Goal: Task Accomplishment & Management: Complete application form

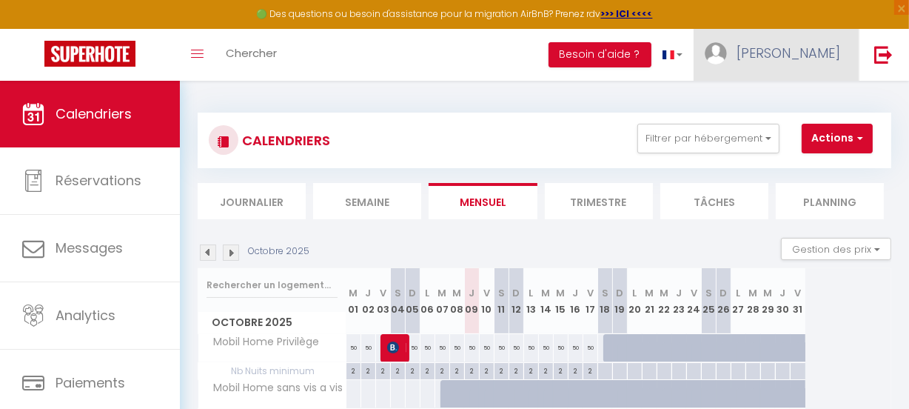
click at [829, 52] on span "[PERSON_NAME]" at bounding box center [789, 53] width 104 height 19
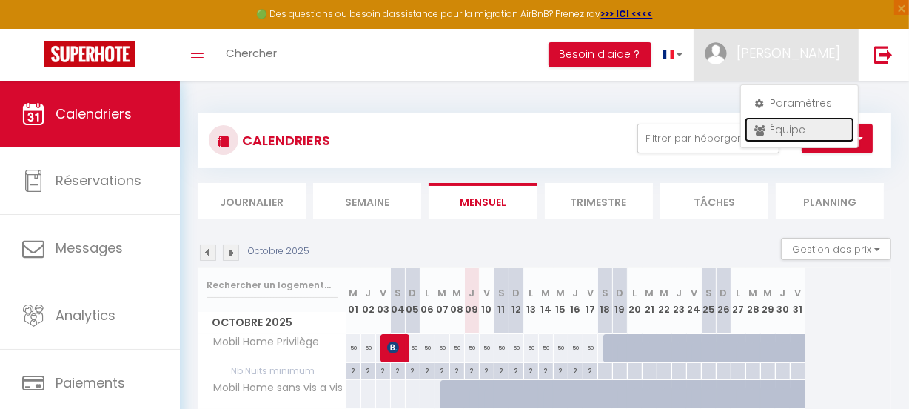
click at [800, 127] on link "Équipe" at bounding box center [800, 129] width 110 height 25
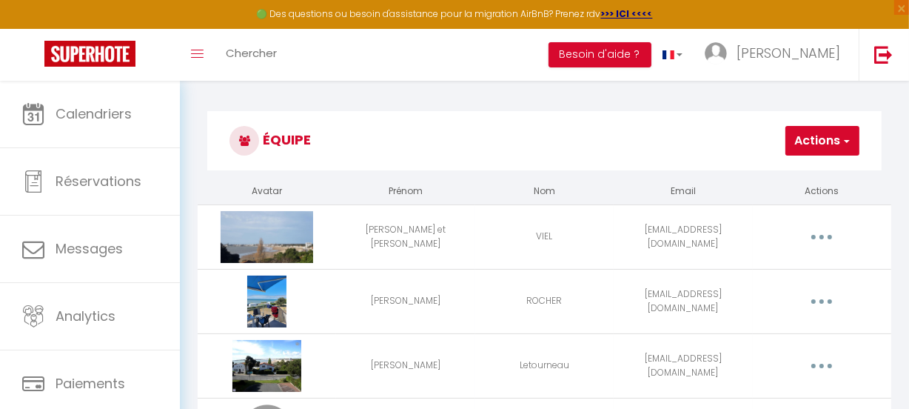
click at [848, 141] on span "button" at bounding box center [846, 140] width 10 height 15
click at [837, 170] on link "Ajouter un nouvel utilisateur" at bounding box center [771, 173] width 175 height 19
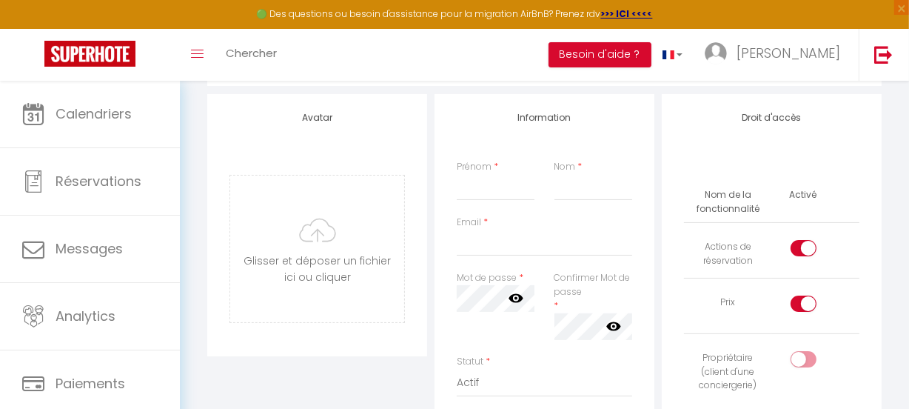
scroll to position [134, 0]
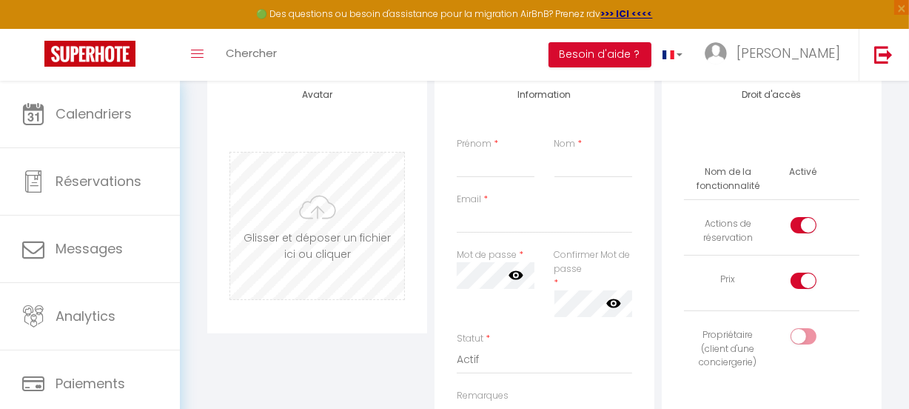
click at [324, 211] on input "file" at bounding box center [317, 226] width 174 height 147
type input "C:\fakepath\vue exterieur .jpg"
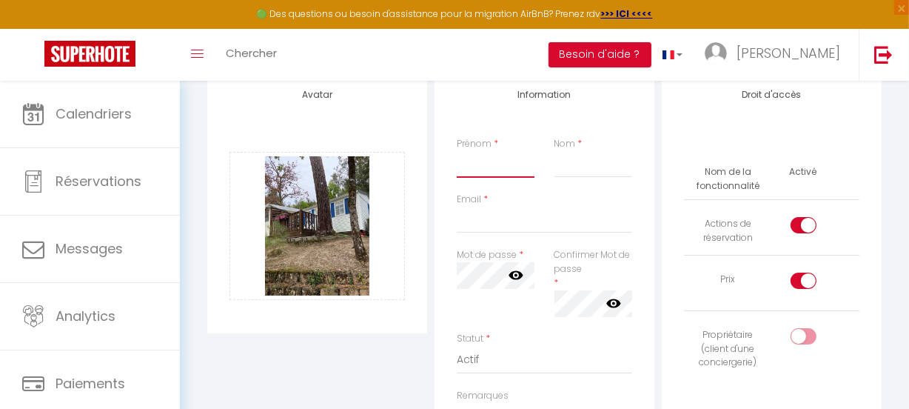
click at [477, 167] on input "Prénom" at bounding box center [496, 164] width 78 height 27
type input "[PERSON_NAME]"
type input "FERREIRA"
click at [539, 229] on input "Email" at bounding box center [544, 220] width 175 height 27
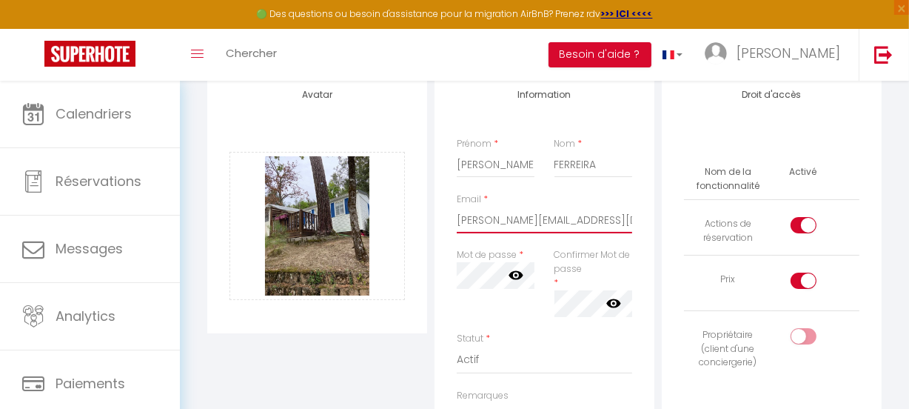
type input "[PERSON_NAME][EMAIL_ADDRESS][DOMAIN_NAME]"
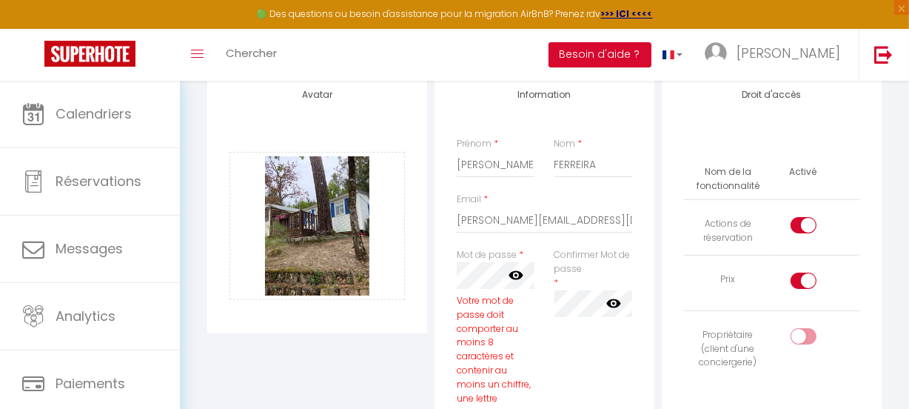
click at [515, 274] on icon at bounding box center [516, 275] width 15 height 9
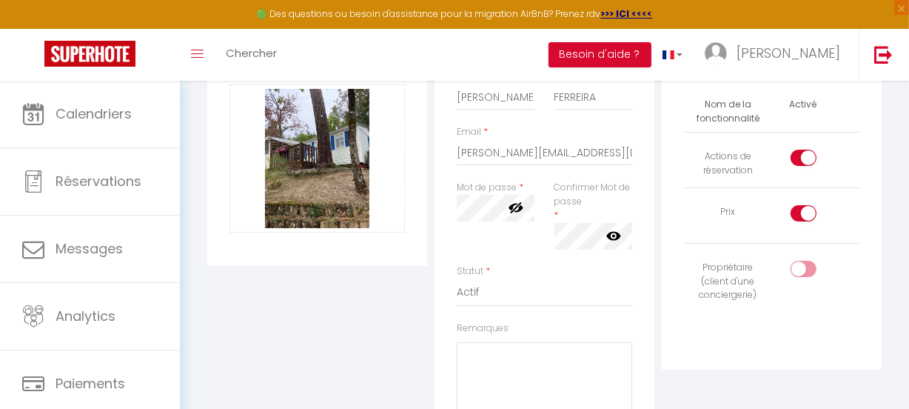
scroll to position [0, 0]
click at [612, 235] on icon at bounding box center [613, 235] width 15 height 9
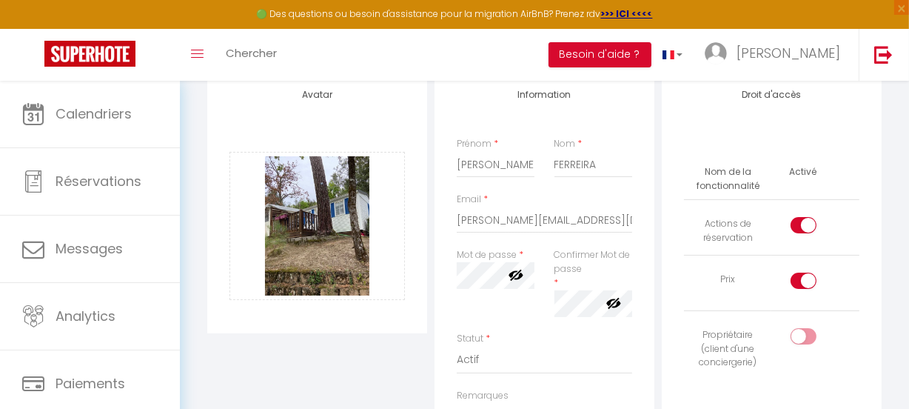
click at [800, 273] on div at bounding box center [804, 280] width 26 height 16
click at [803, 273] on input "checkbox" at bounding box center [816, 283] width 26 height 22
checkbox input "false"
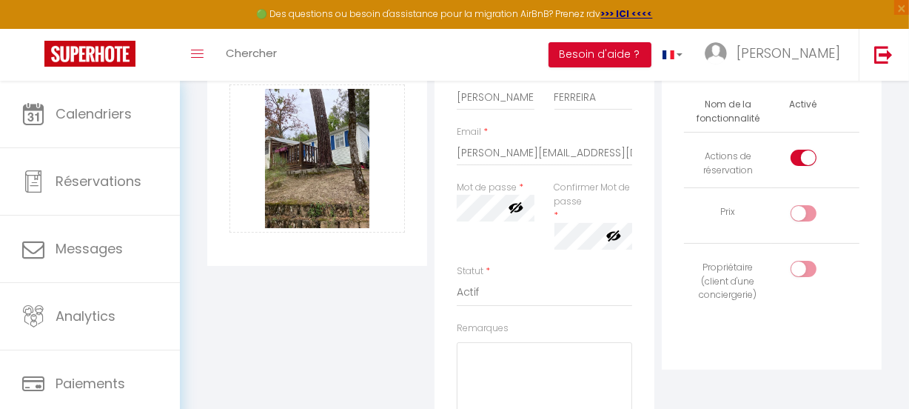
click at [811, 264] on input "checkbox" at bounding box center [816, 272] width 26 height 22
checkbox input "true"
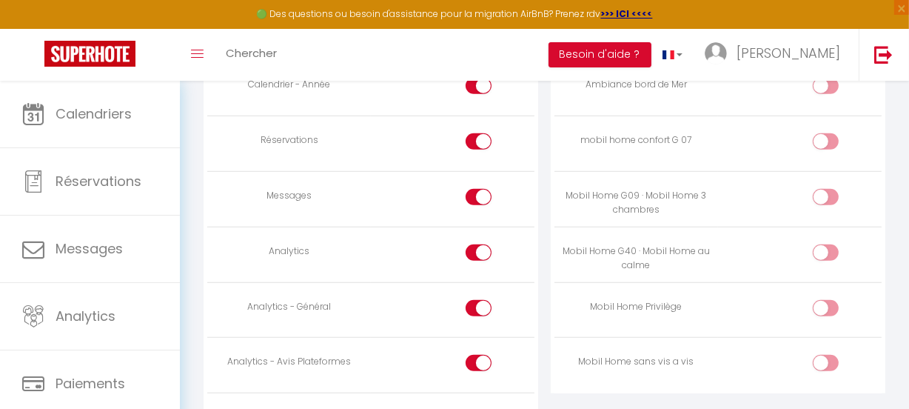
scroll to position [1077, 0]
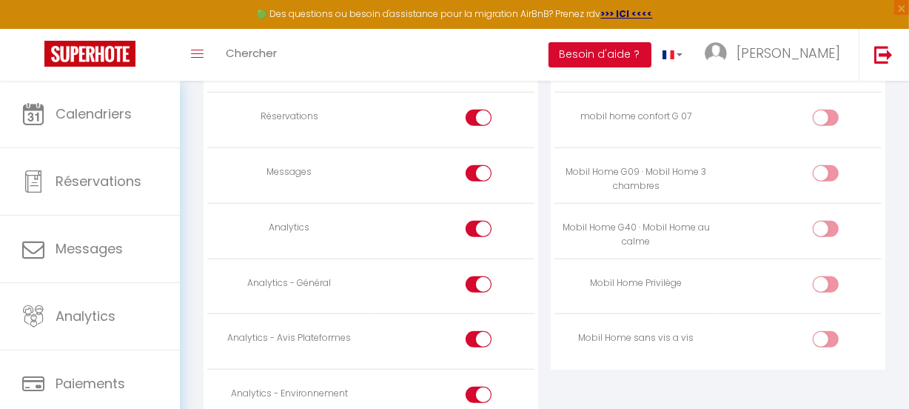
click at [826, 340] on input "checkbox" at bounding box center [839, 342] width 26 height 22
checkbox input "true"
click at [469, 176] on div at bounding box center [479, 173] width 26 height 16
click at [479, 176] on input "checkbox" at bounding box center [492, 176] width 26 height 22
checkbox input "false"
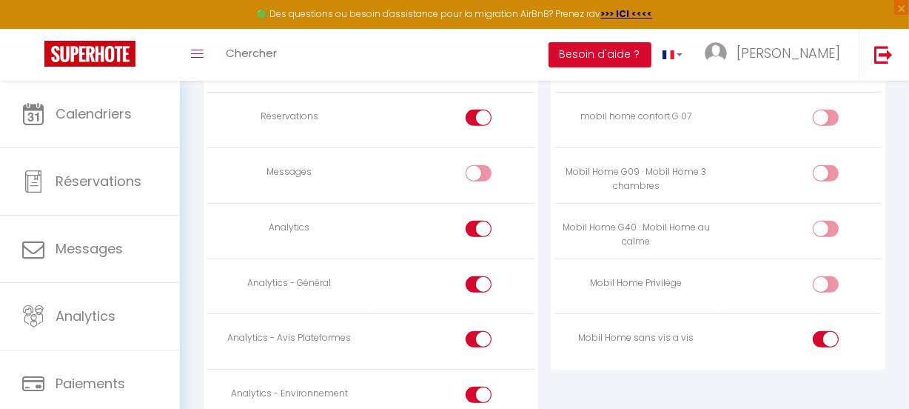
click at [479, 225] on input "checkbox" at bounding box center [492, 232] width 26 height 22
checkbox input "false"
click at [486, 276] on input "checkbox" at bounding box center [492, 287] width 26 height 22
checkbox input "false"
click at [482, 340] on input "checkbox" at bounding box center [492, 342] width 26 height 22
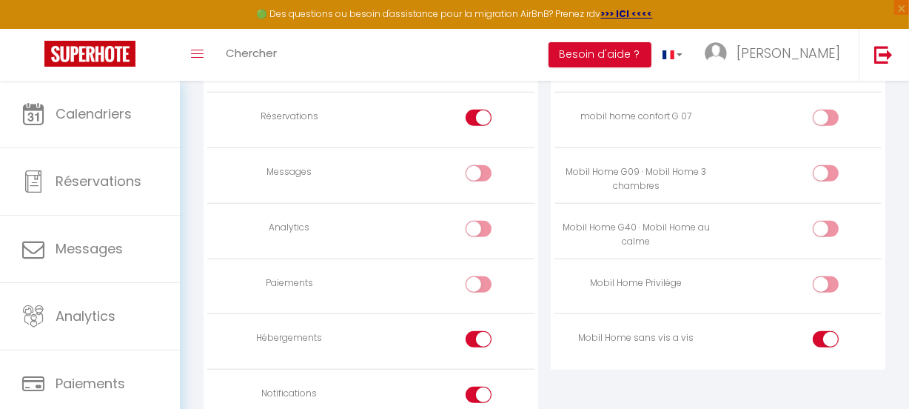
checkbox input "false"
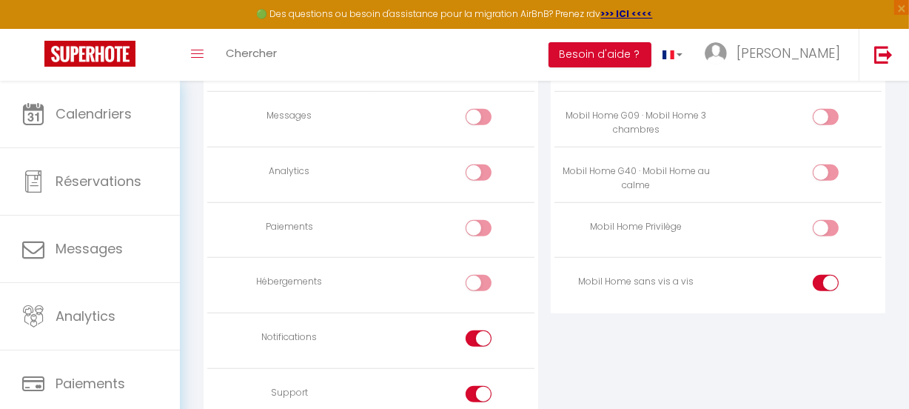
scroll to position [1208, 0]
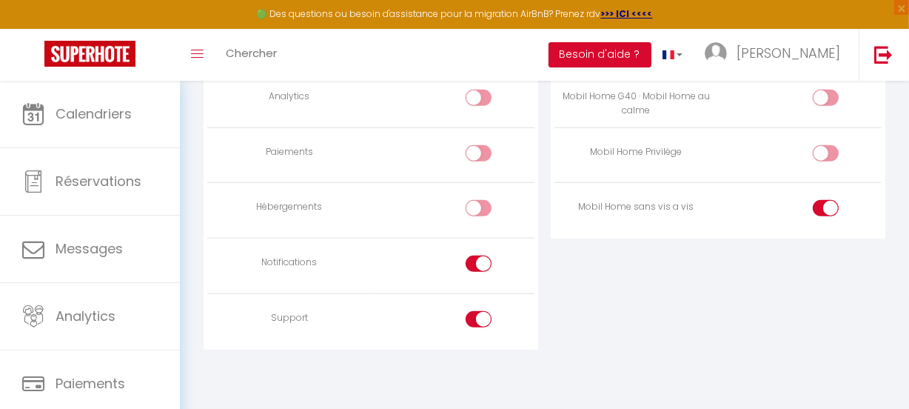
click at [484, 259] on input "checkbox" at bounding box center [492, 266] width 26 height 22
checkbox input "false"
click at [480, 319] on input "checkbox" at bounding box center [492, 322] width 26 height 22
checkbox input "false"
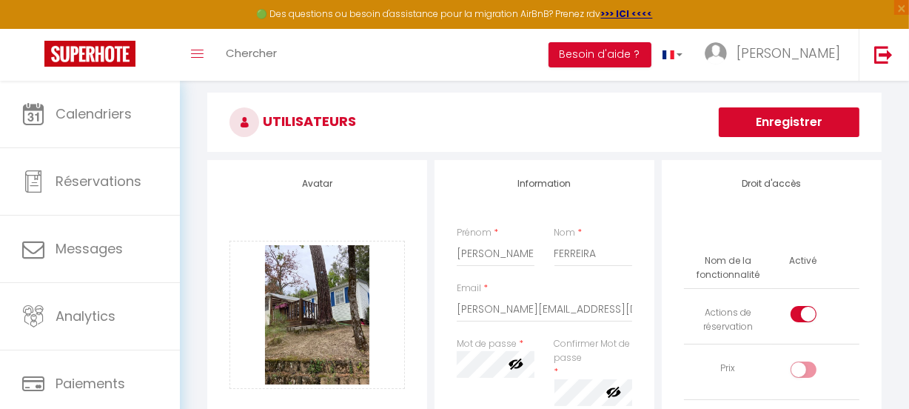
scroll to position [0, 0]
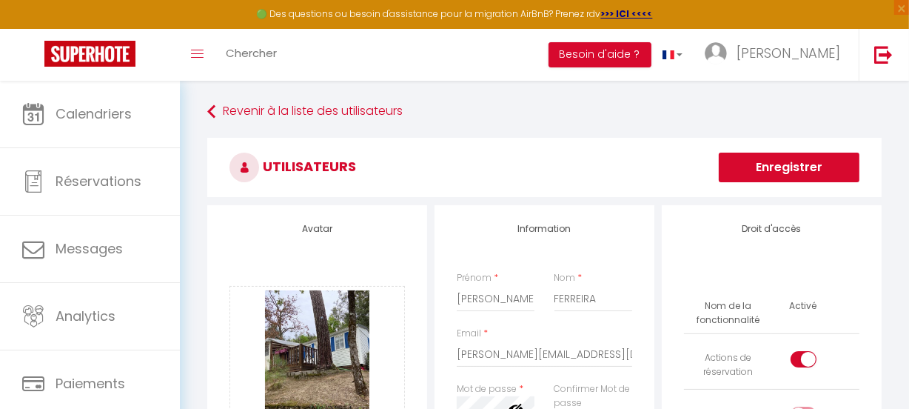
click at [796, 161] on button "Enregistrer" at bounding box center [789, 168] width 141 height 30
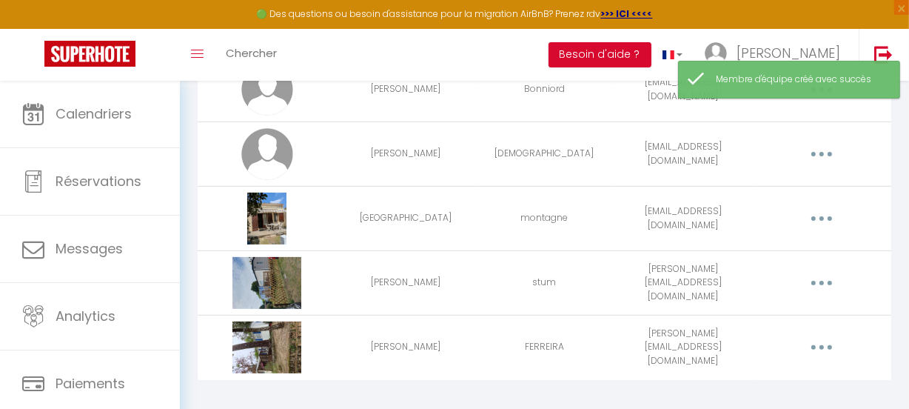
scroll to position [358, 0]
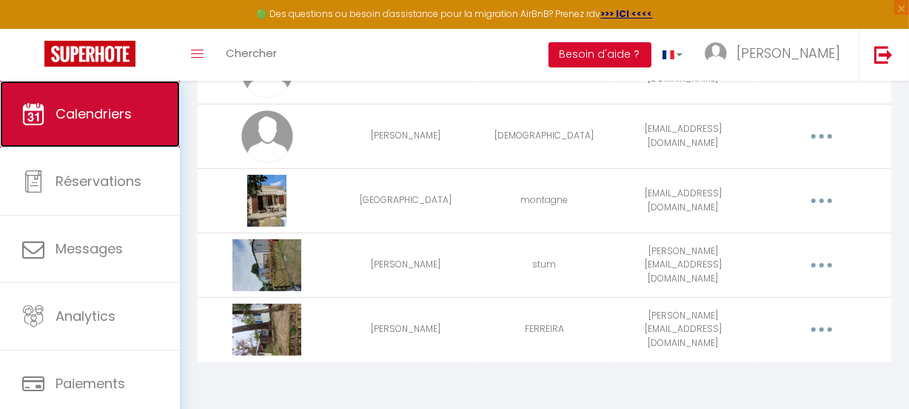
click at [84, 121] on span "Calendriers" at bounding box center [94, 113] width 76 height 19
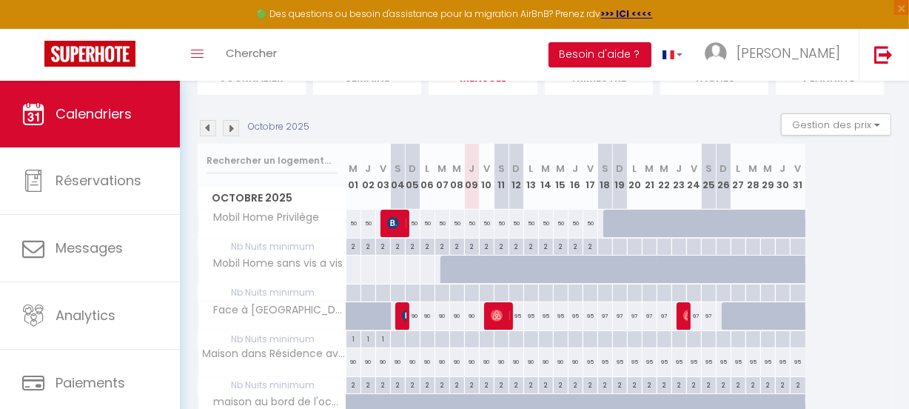
scroll to position [134, 0]
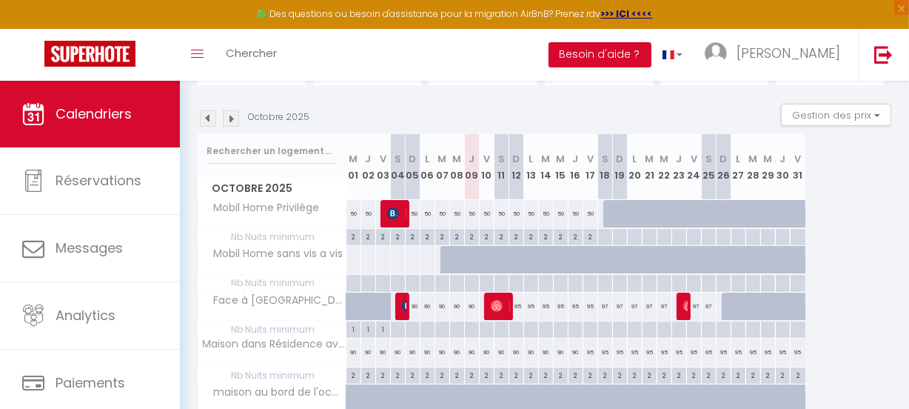
click at [728, 306] on div at bounding box center [729, 306] width 15 height 28
type input "97"
type input "Dim 26 Octobre 2025"
type input "Lun 27 Octobre 2025"
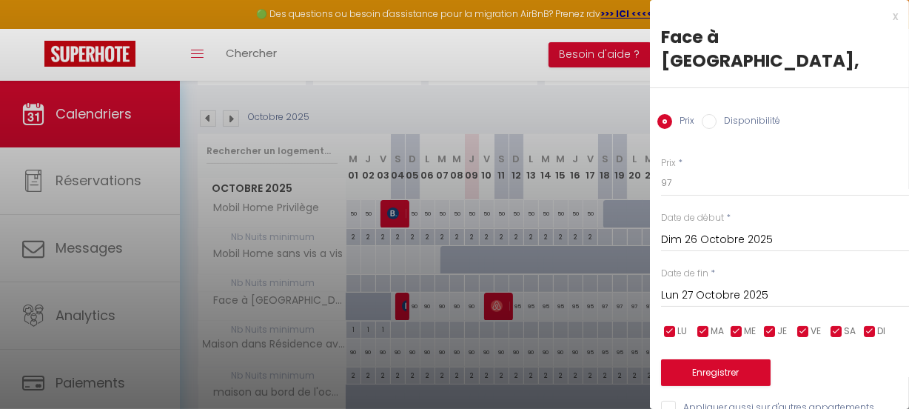
click at [474, 50] on div at bounding box center [454, 204] width 909 height 409
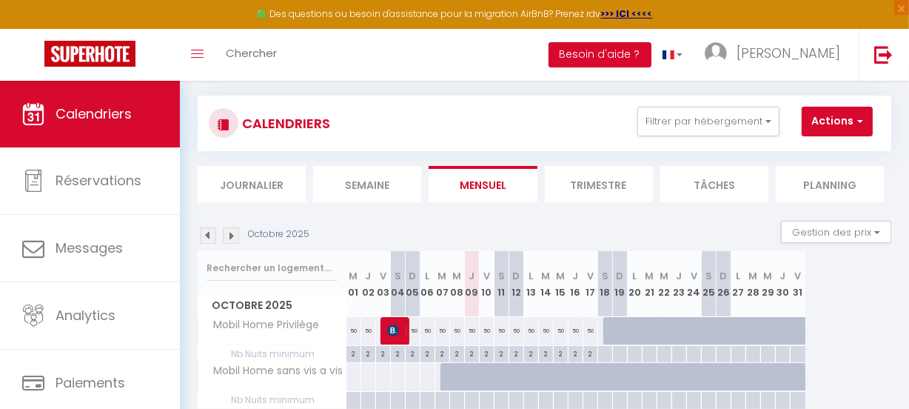
scroll to position [0, 0]
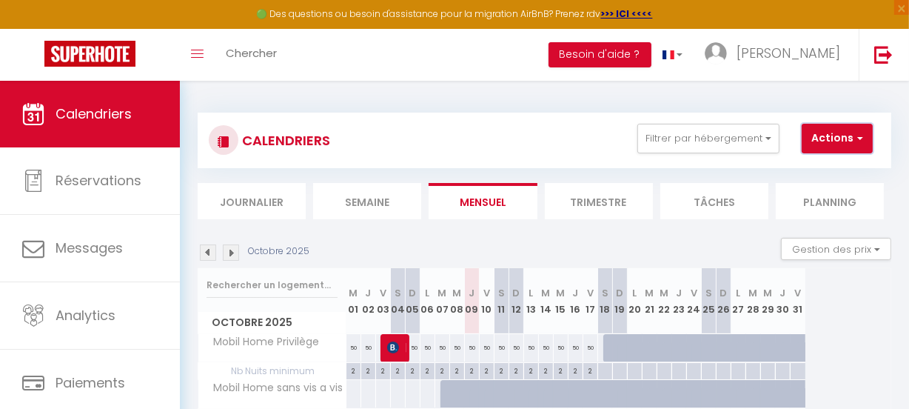
click at [861, 136] on span "button" at bounding box center [858, 137] width 9 height 15
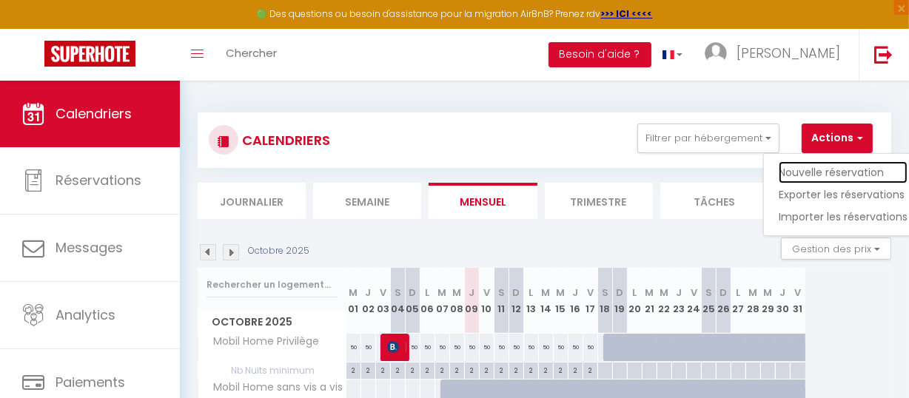
click at [872, 170] on link "Nouvelle réservation" at bounding box center [843, 172] width 129 height 22
select select
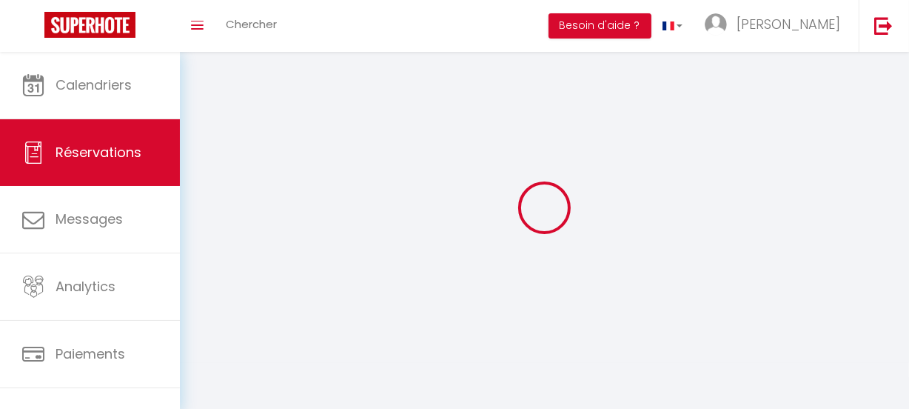
select select
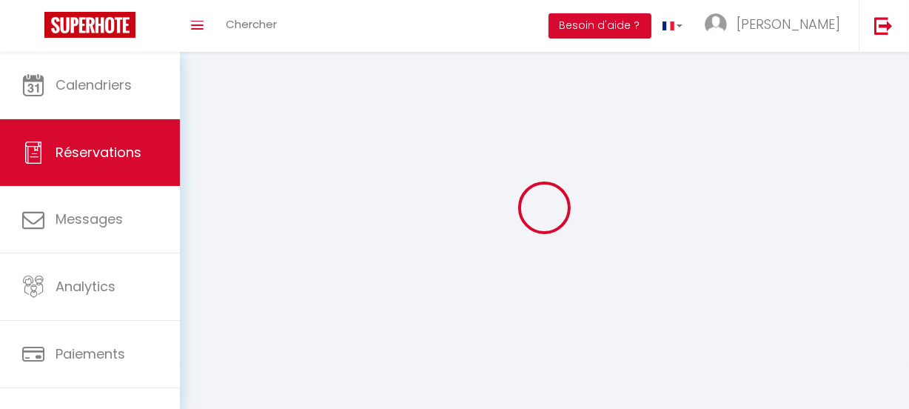
select select
checkbox input "false"
select select
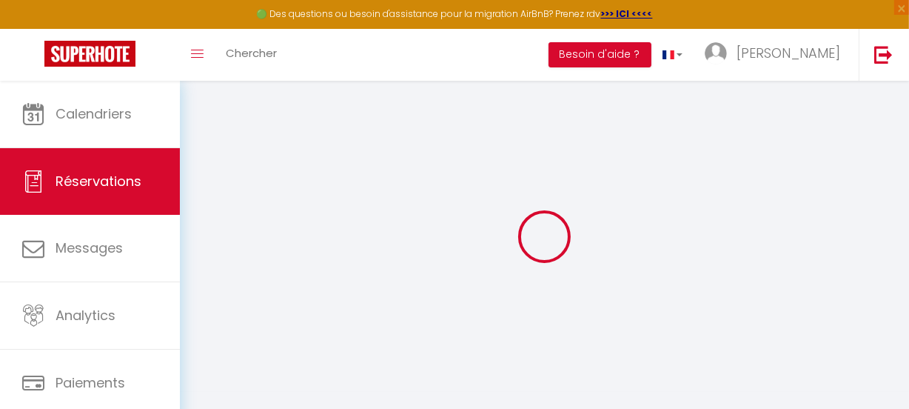
select select
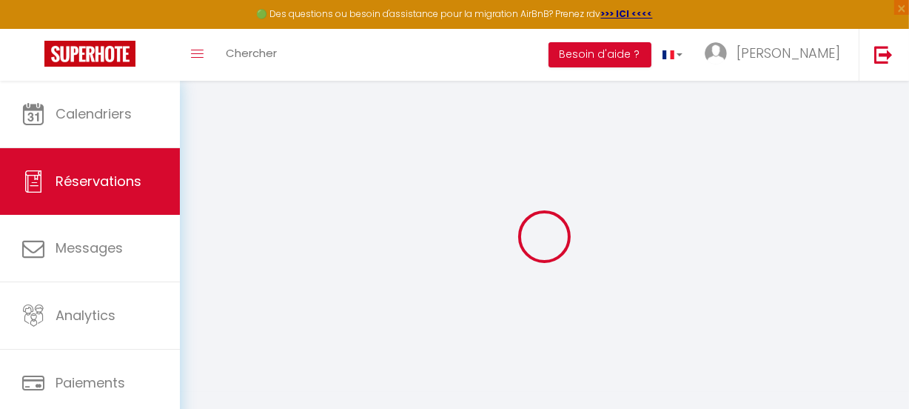
select select
checkbox input "false"
select select
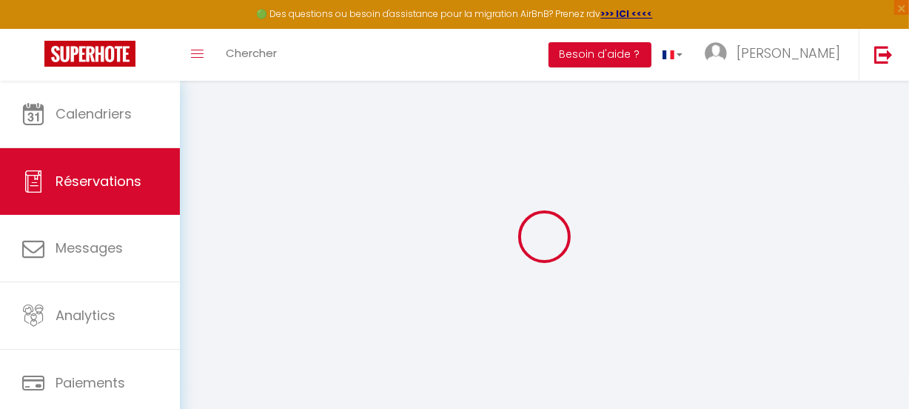
select select
checkbox input "false"
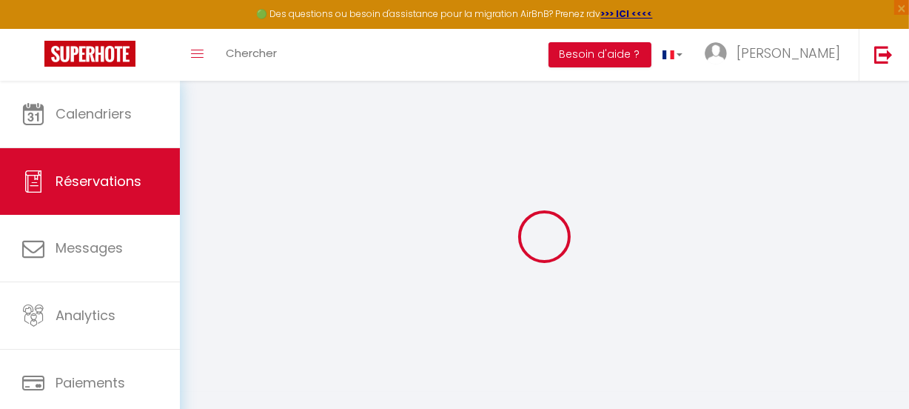
select select
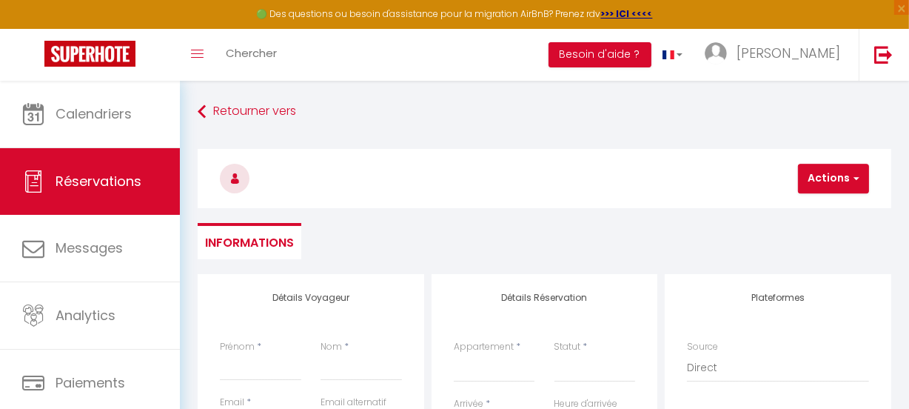
select select
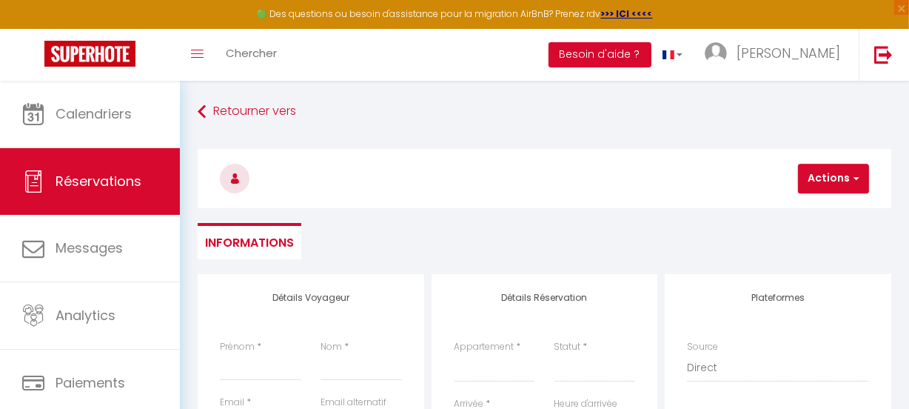
checkbox input "false"
select select
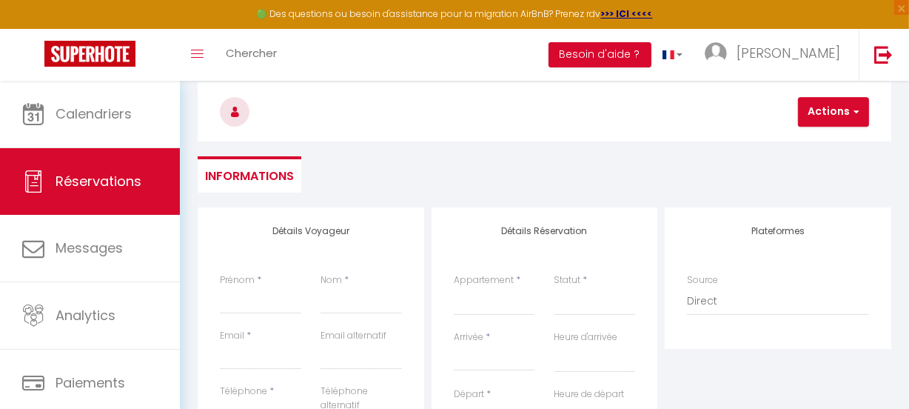
scroll to position [134, 0]
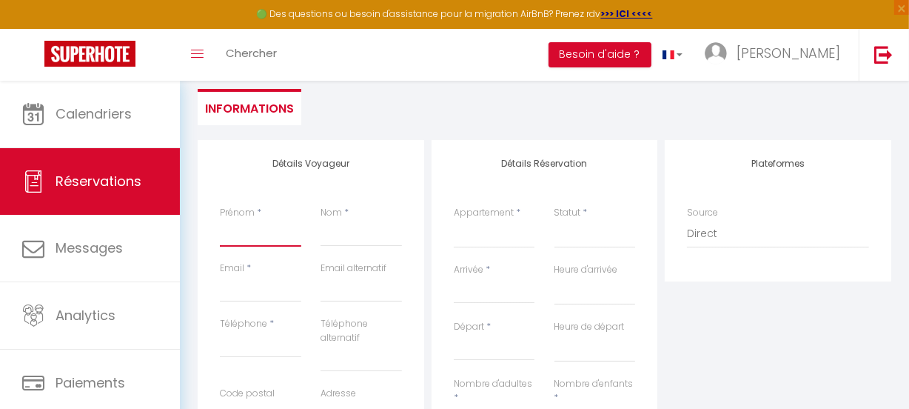
click at [247, 232] on input "Prénom" at bounding box center [260, 233] width 81 height 27
type input "V"
select select
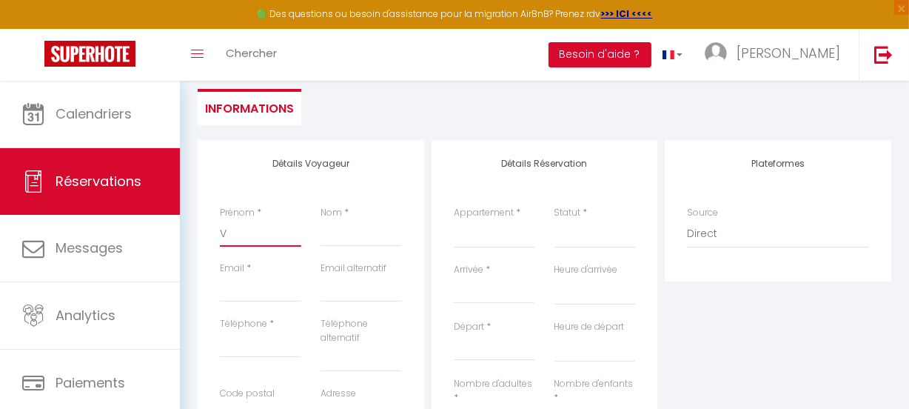
select select
checkbox input "false"
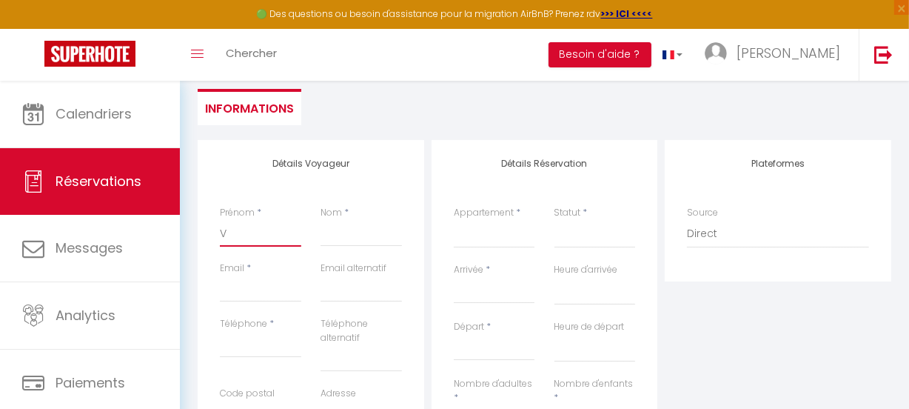
type input "Vi"
select select
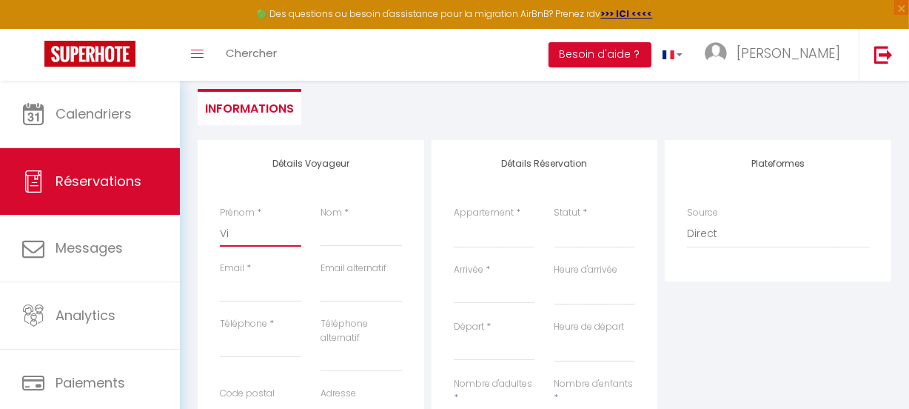
select select
checkbox input "false"
type input "Vir"
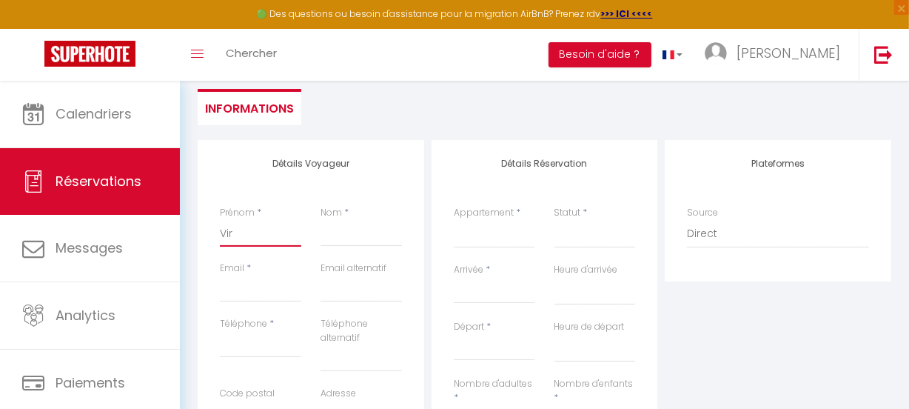
select select
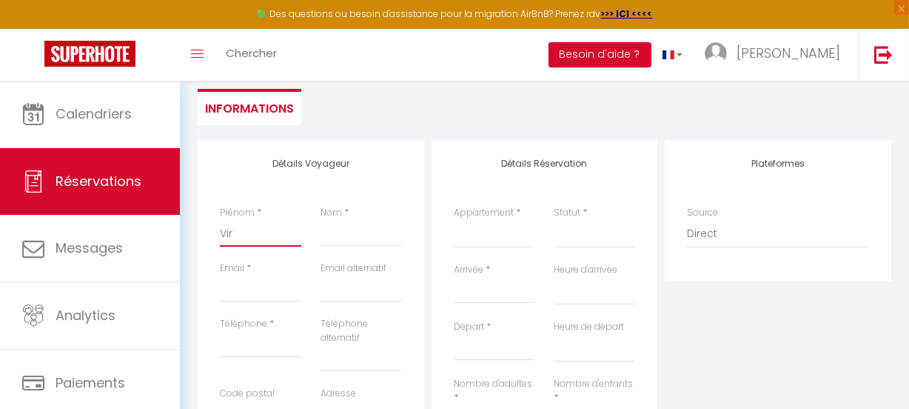
select select
checkbox input "false"
type input "Virg"
select select
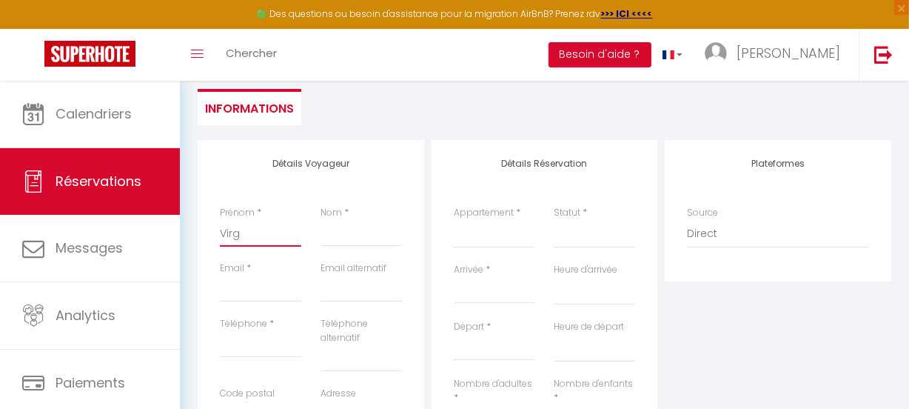
select select
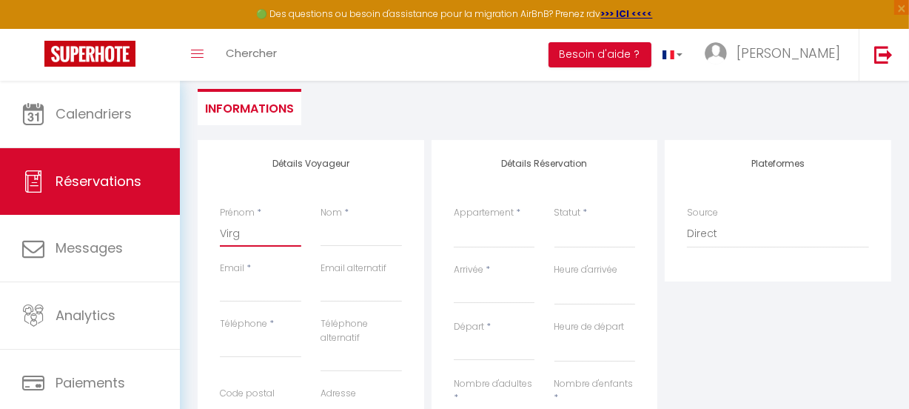
select select
checkbox input "false"
type input "Virgi"
select select
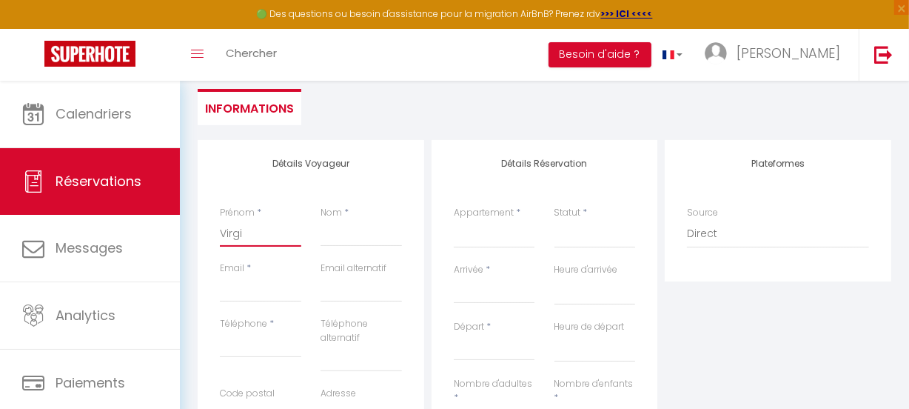
select select
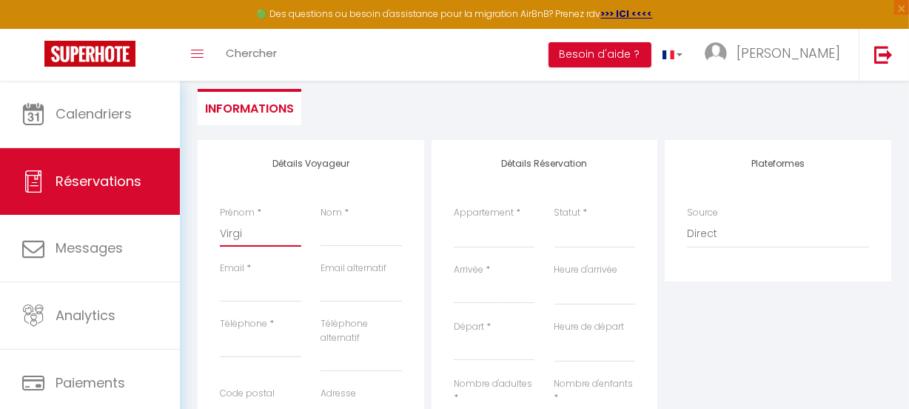
checkbox input "false"
type input "Virgin"
select select
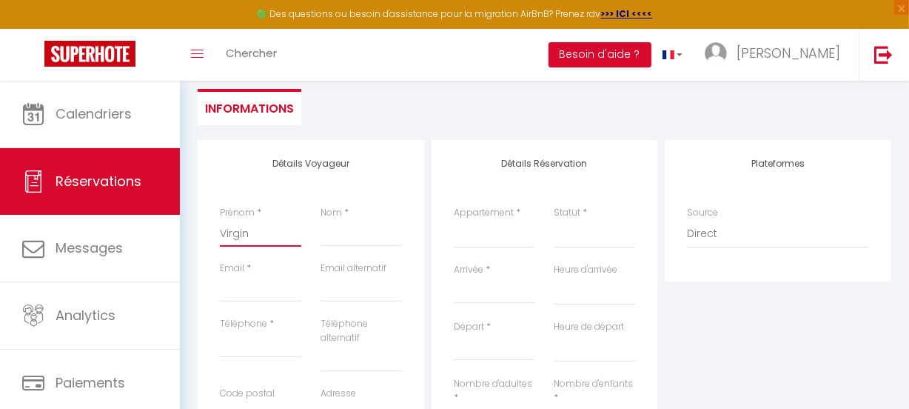
select select
checkbox input "false"
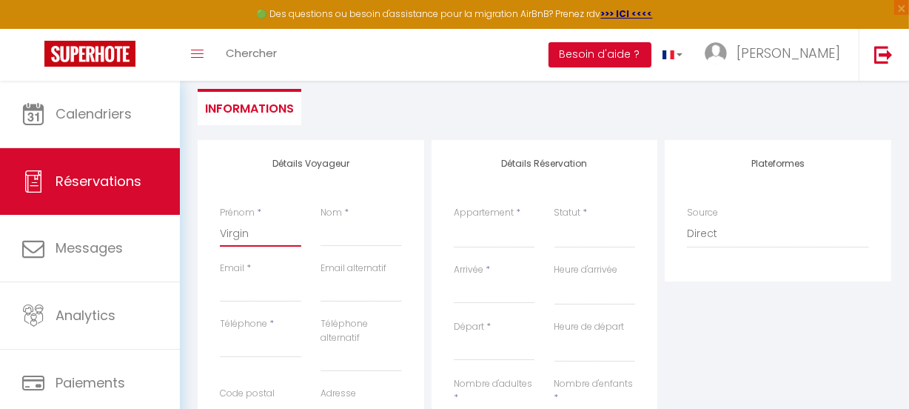
type input "Virgine"
select select
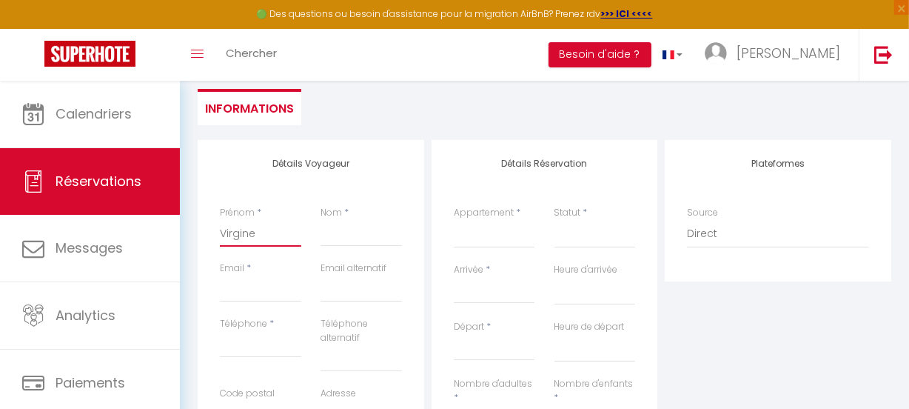
select select
checkbox input "false"
type input "Virgine"
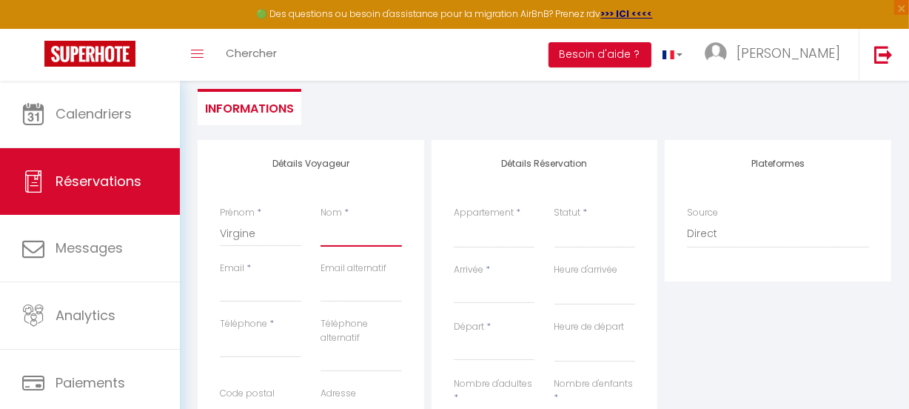
type input "B"
select select
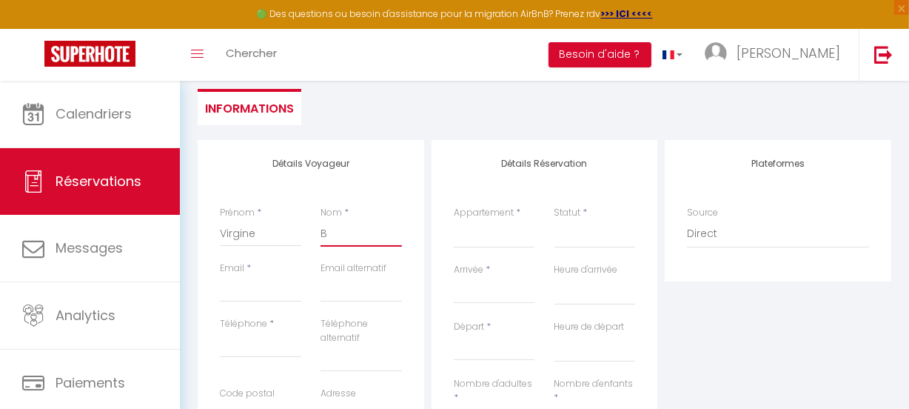
select select
checkbox input "false"
type input "BE"
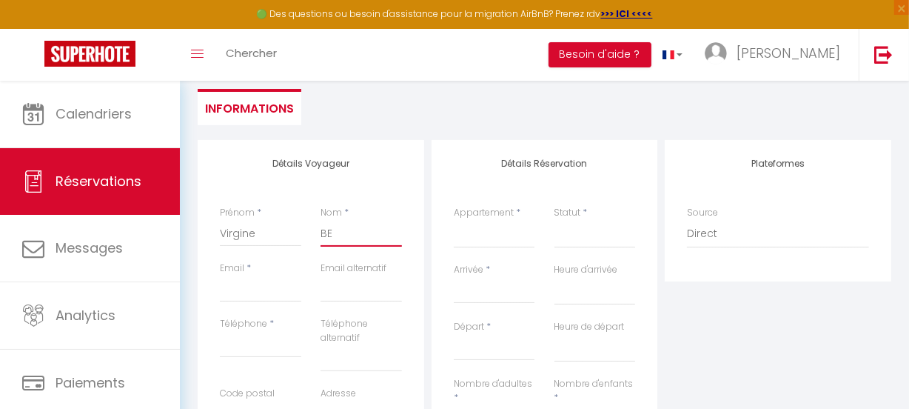
select select
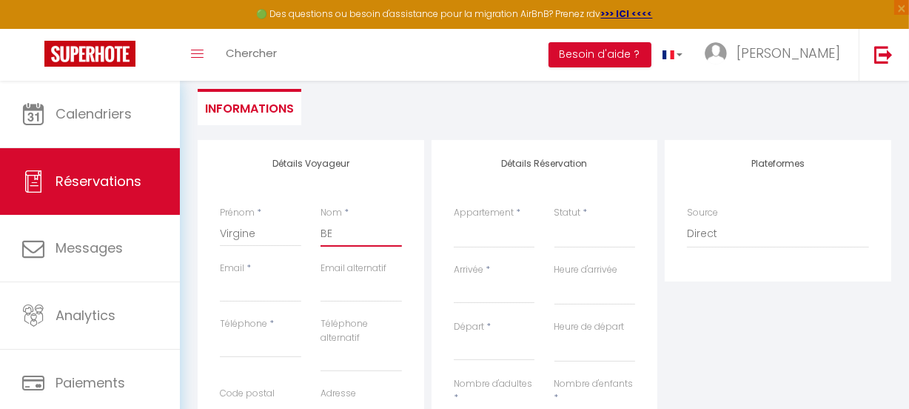
select select
checkbox input "false"
type input "BEA"
select select
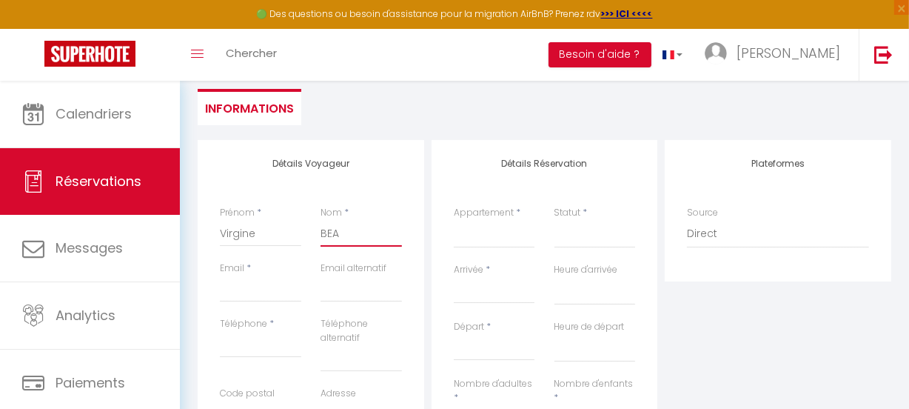
select select
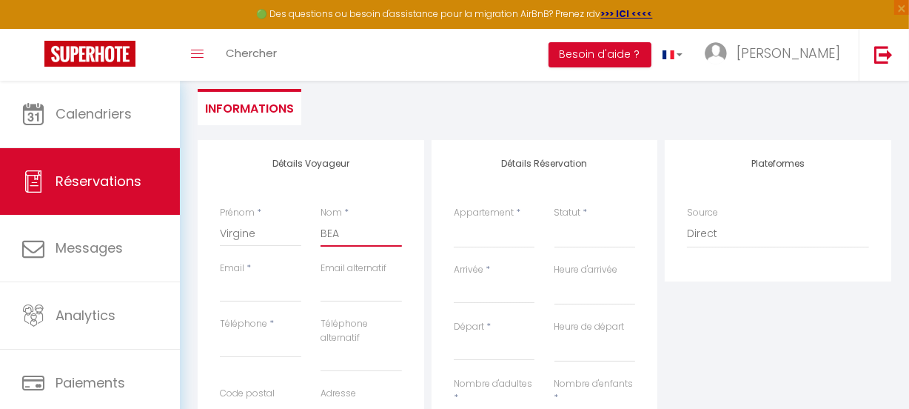
select select
checkbox input "false"
type input "BEAU"
select select
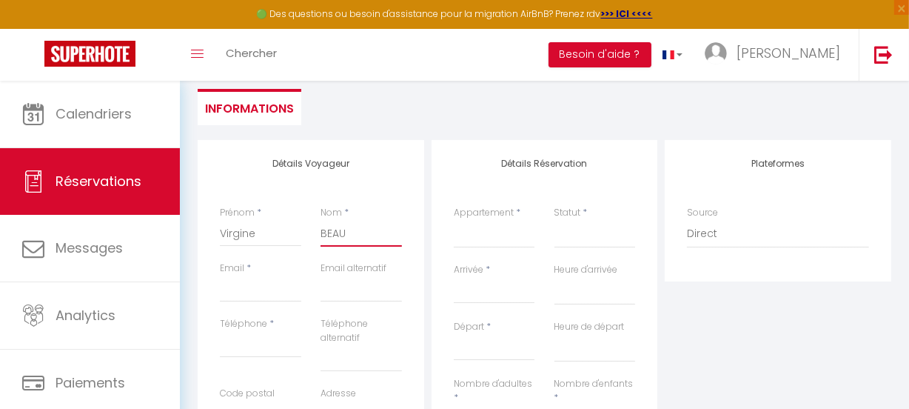
select select
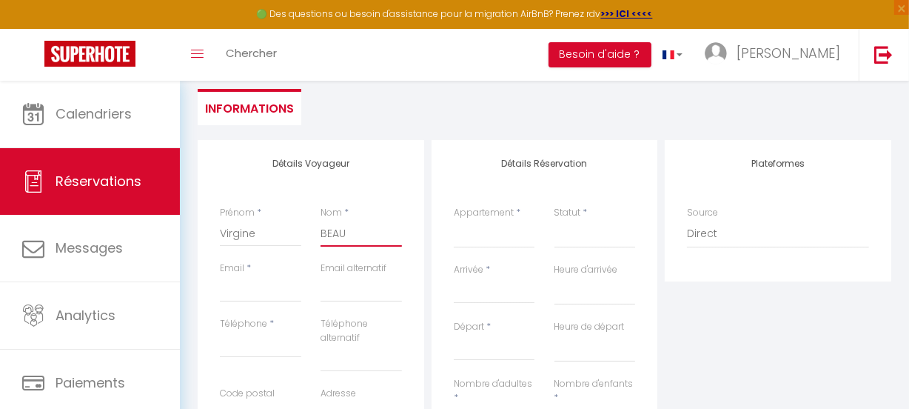
checkbox input "false"
type input "BEAUS"
select select
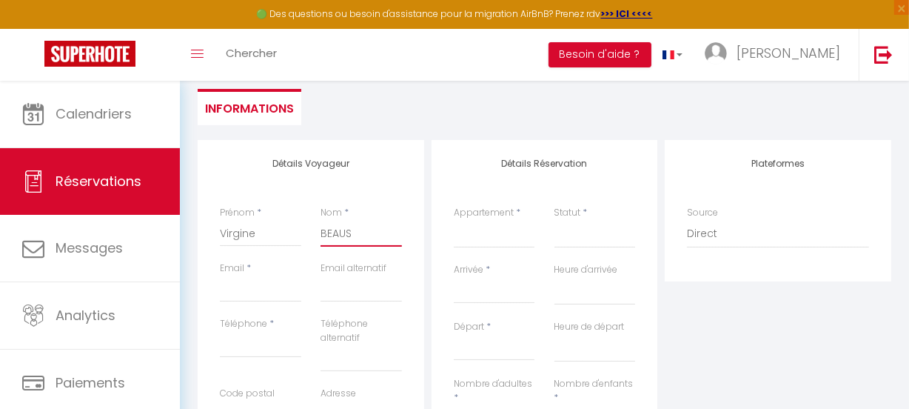
select select
checkbox input "false"
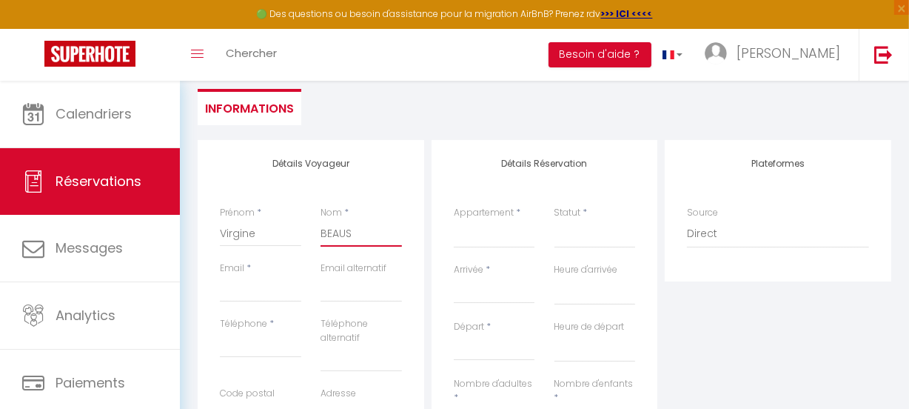
type input "BEAUSS"
select select
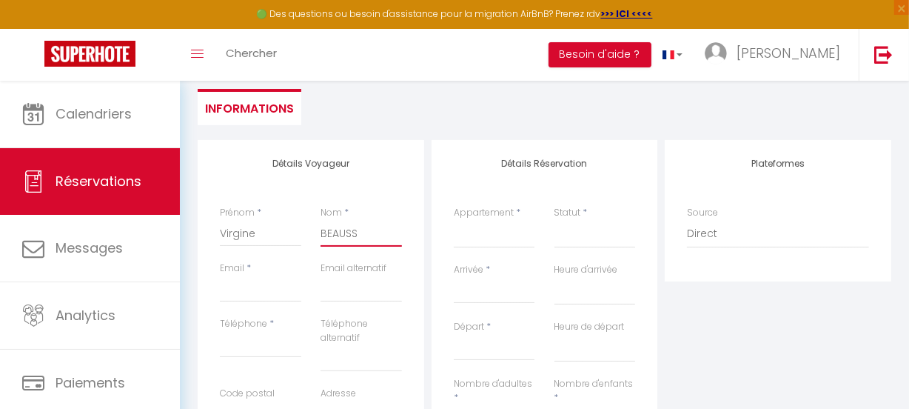
select select
checkbox input "false"
type input "BEAUSSE"
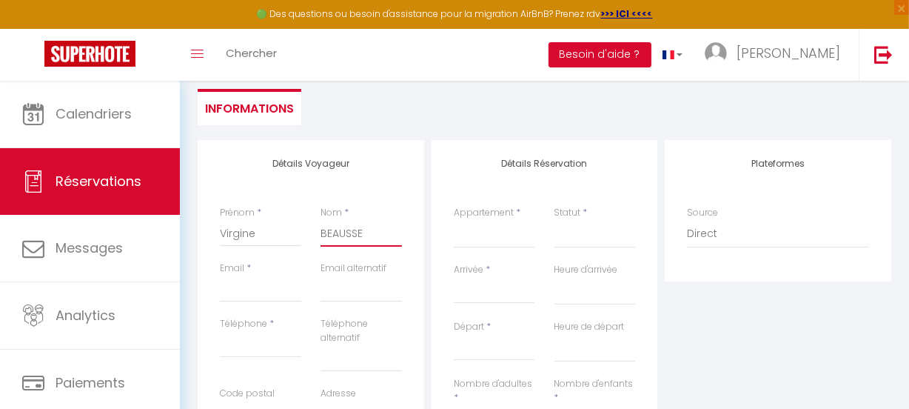
select select
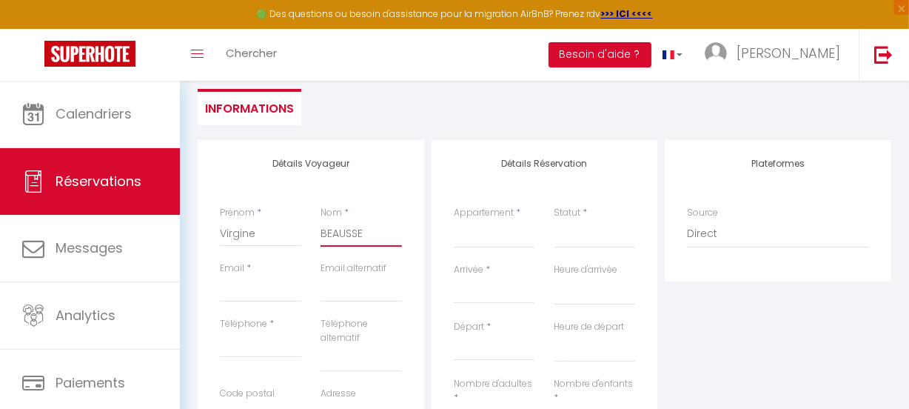
select select
checkbox input "false"
type input "BEAUSSET"
select select
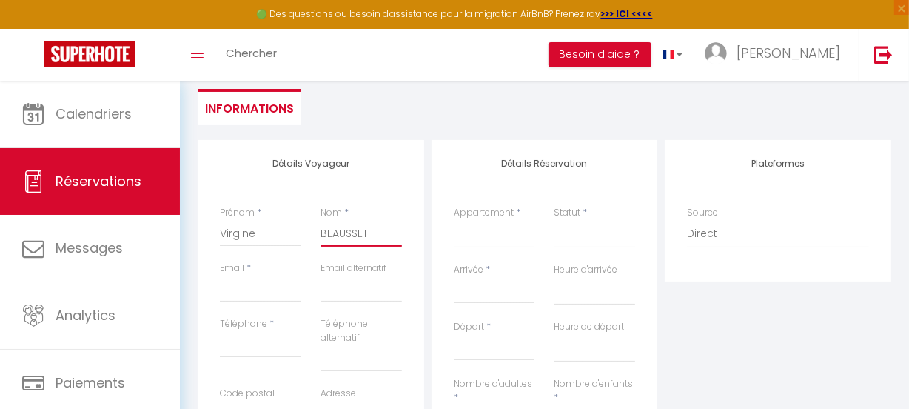
select select
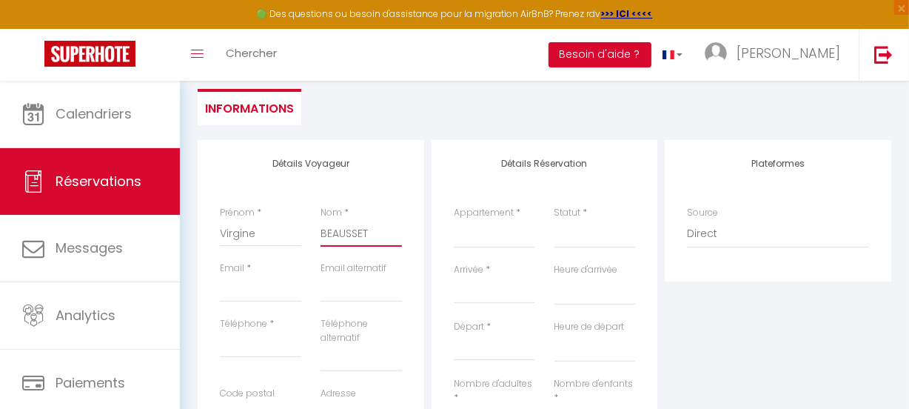
select select
checkbox input "false"
type input "BEAUSSET"
click at [256, 289] on input "Email client" at bounding box center [260, 288] width 81 height 27
type input "v"
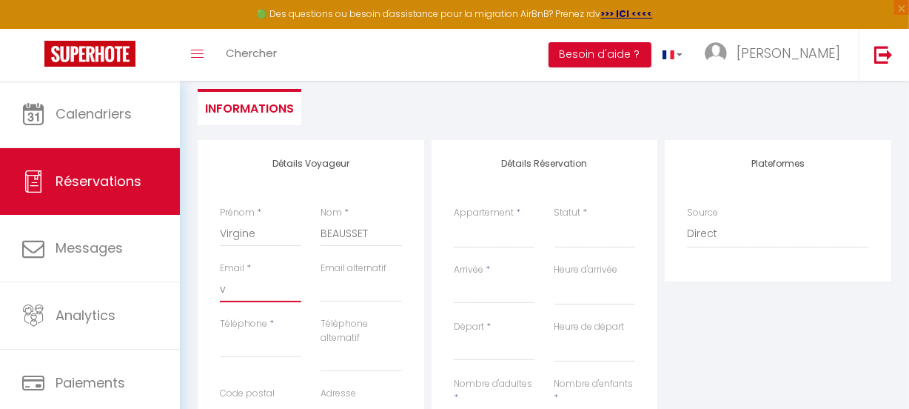
select select
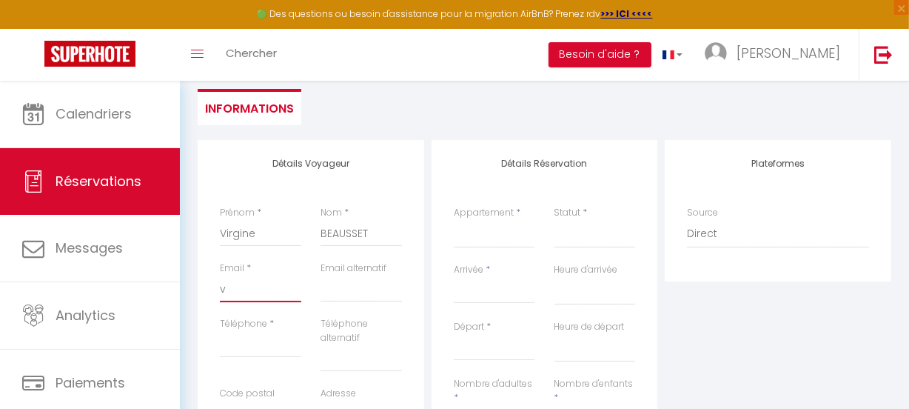
select select
checkbox input "false"
type input "vy"
select select
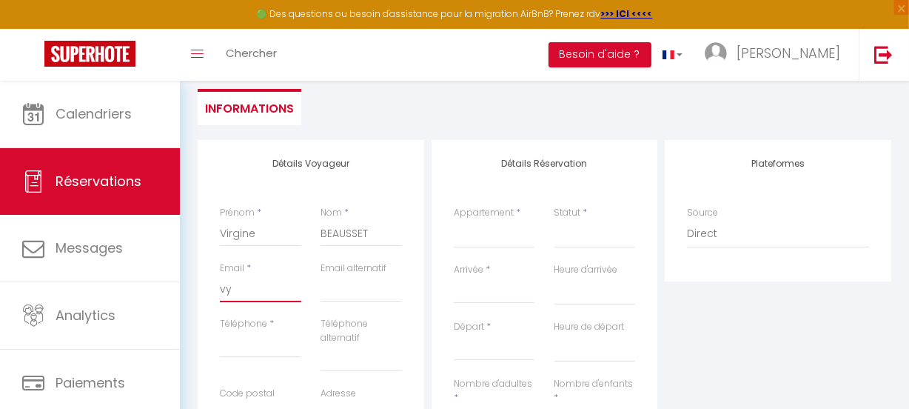
select select
click at [251, 352] on input "Téléphone" at bounding box center [260, 344] width 81 height 27
paste input "[PHONE_NUMBER]"
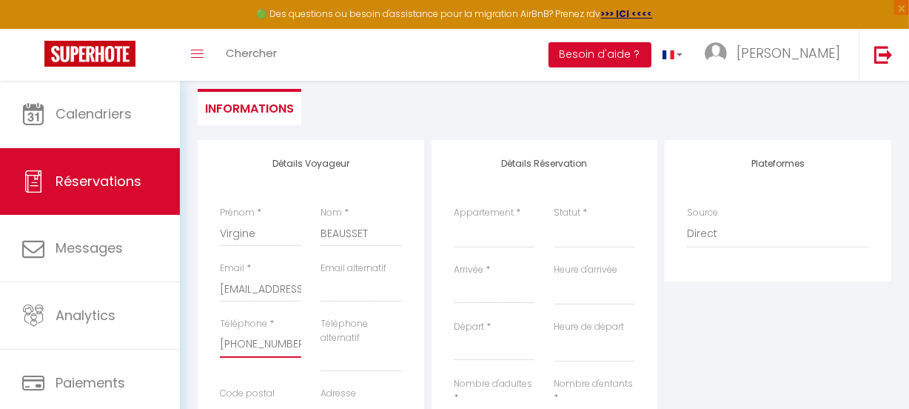
click at [236, 341] on input "[PHONE_NUMBER]" at bounding box center [260, 344] width 81 height 27
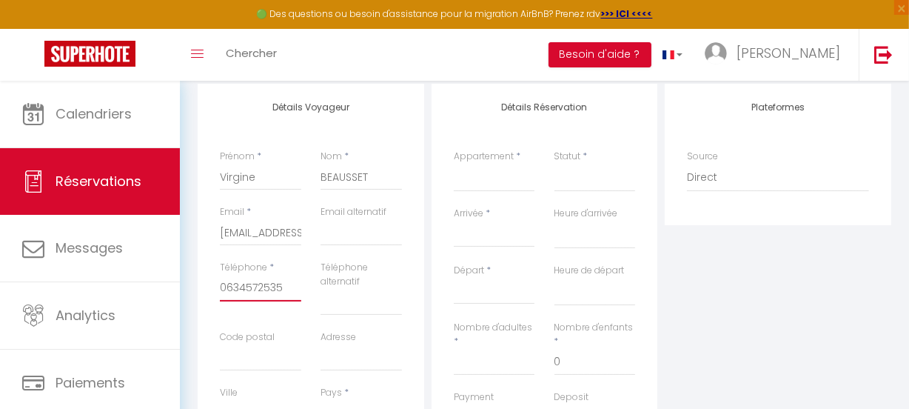
scroll to position [269, 0]
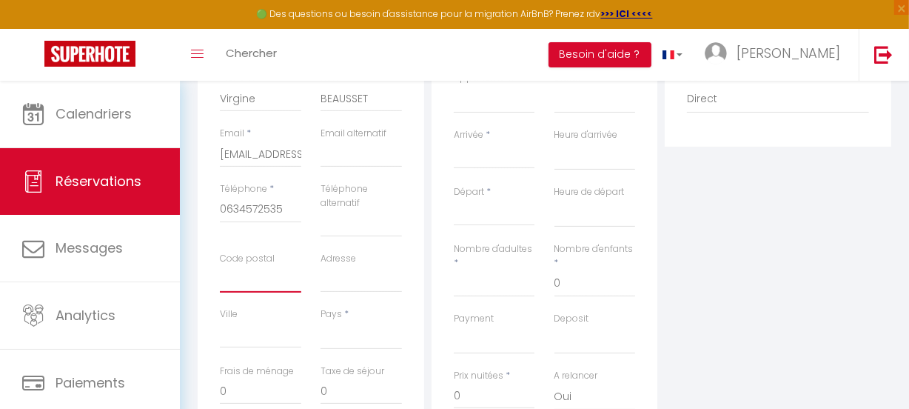
click at [259, 275] on input "Code postal" at bounding box center [260, 279] width 81 height 27
click at [335, 284] on input "Adresse" at bounding box center [361, 279] width 81 height 27
paste input "7 Lieu dit poix"
click at [232, 339] on input "Ville" at bounding box center [260, 334] width 81 height 27
paste input "Ste CERONNE Les Mortagnes"
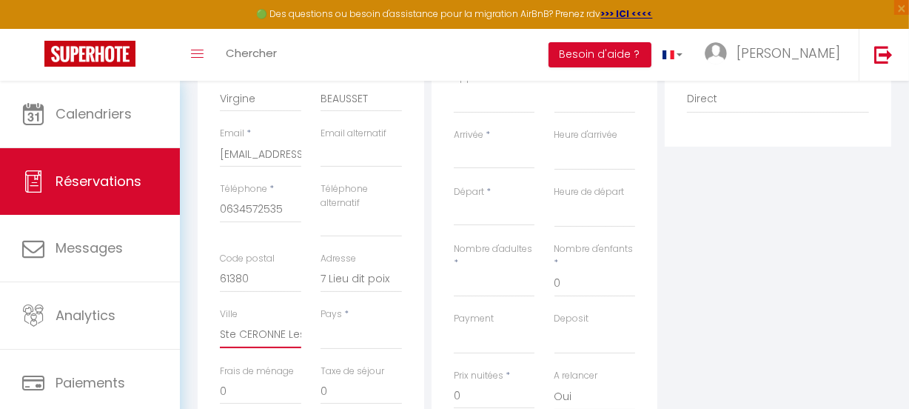
scroll to position [0, 61]
click at [356, 333] on select "[GEOGRAPHIC_DATA] [GEOGRAPHIC_DATA] [GEOGRAPHIC_DATA] [GEOGRAPHIC_DATA] [GEOGRA…" at bounding box center [361, 335] width 81 height 28
click at [321, 321] on select "[GEOGRAPHIC_DATA] [GEOGRAPHIC_DATA] [GEOGRAPHIC_DATA] [GEOGRAPHIC_DATA] [GEOGRA…" at bounding box center [361, 335] width 81 height 28
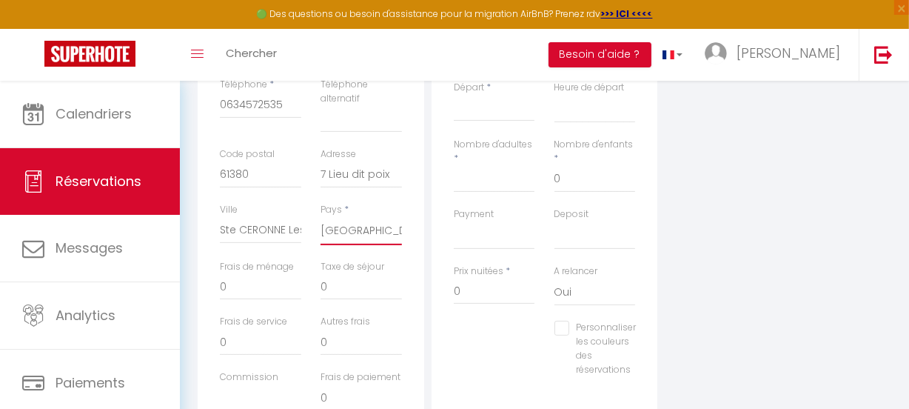
scroll to position [404, 0]
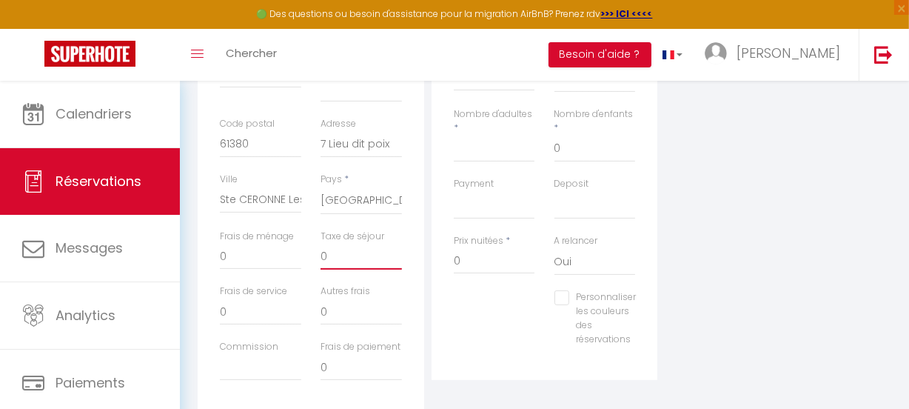
click at [361, 256] on input "0" at bounding box center [361, 256] width 81 height 27
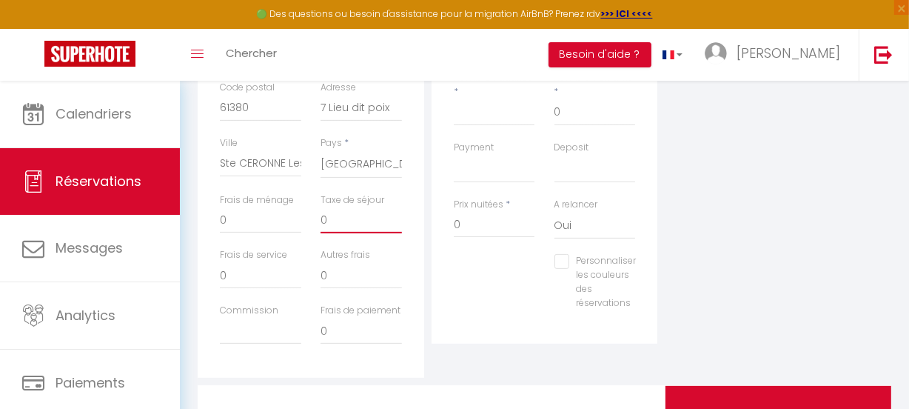
scroll to position [471, 0]
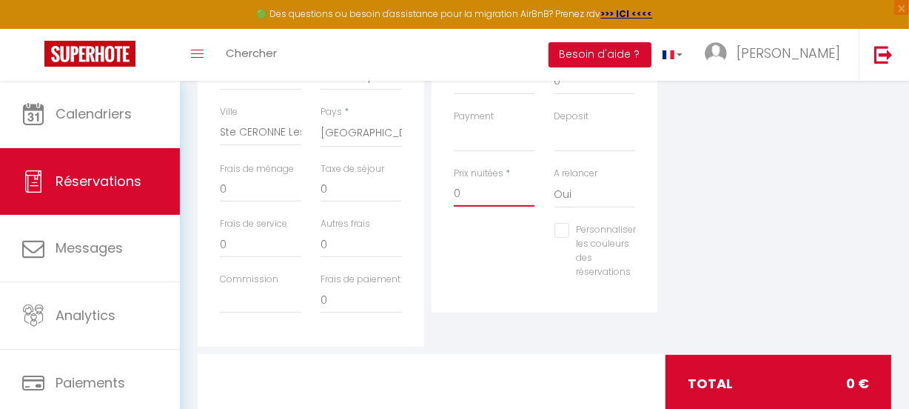
click at [469, 193] on input "0" at bounding box center [494, 193] width 81 height 27
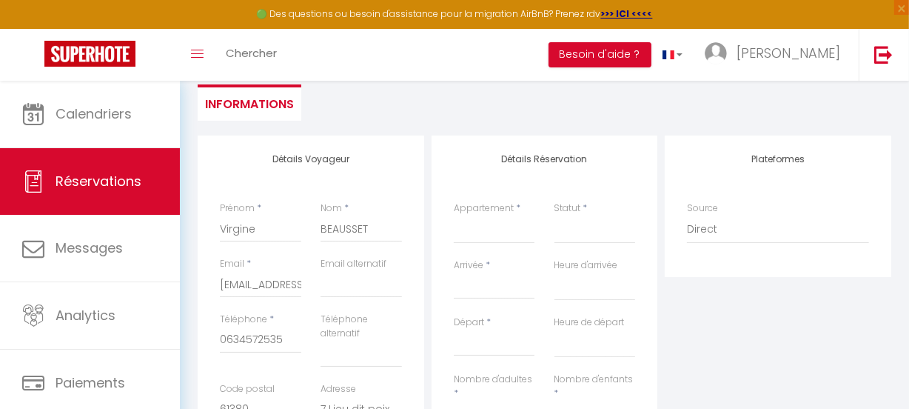
scroll to position [134, 0]
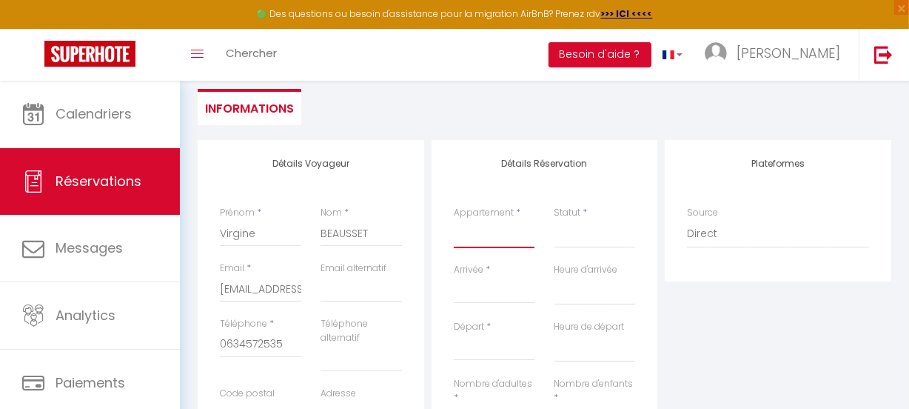
click at [481, 241] on select "Face à [GEOGRAPHIC_DATA], [PERSON_NAME] dans Résidence avec piscine maison au b…" at bounding box center [494, 234] width 81 height 28
click at [454, 220] on select "Face à [GEOGRAPHIC_DATA], [PERSON_NAME] dans Résidence avec piscine maison au b…" at bounding box center [494, 234] width 81 height 28
click at [574, 237] on select "Confirmé Non Confirmé [PERSON_NAME] par le voyageur No Show Request" at bounding box center [595, 234] width 81 height 28
click at [568, 238] on select "Confirmé Non Confirmé [PERSON_NAME] par le voyageur No Show Request" at bounding box center [595, 234] width 81 height 28
click at [610, 228] on select "Confirmé Non Confirmé [PERSON_NAME] par le voyageur No Show Request" at bounding box center [595, 234] width 81 height 28
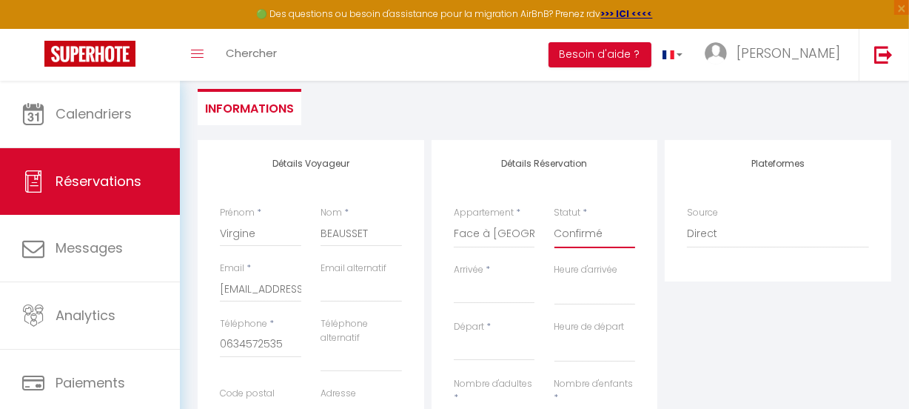
click at [555, 220] on select "Confirmé Non Confirmé [PERSON_NAME] par le voyageur No Show Request" at bounding box center [595, 234] width 81 height 28
click at [472, 289] on input "Arrivée" at bounding box center [494, 291] width 81 height 19
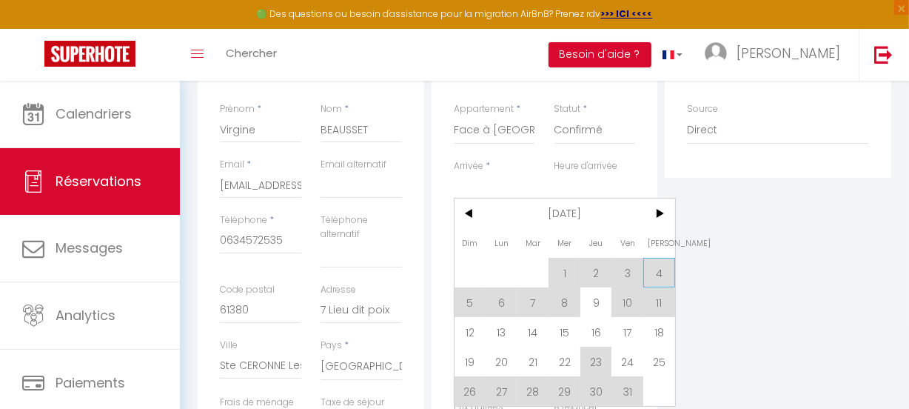
scroll to position [269, 0]
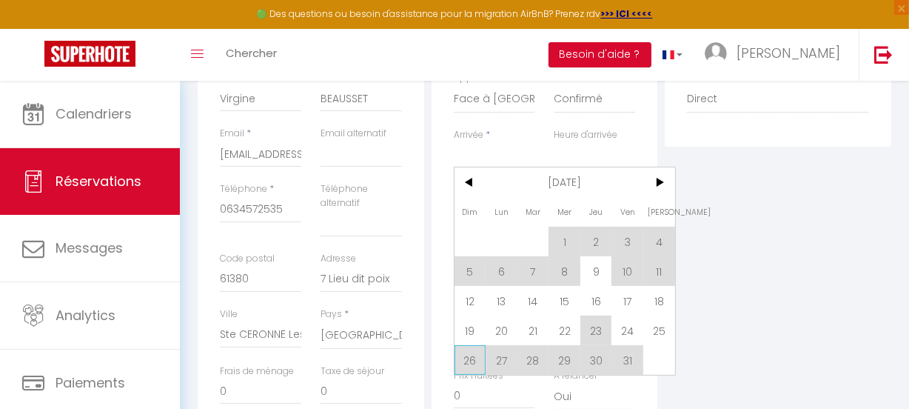
click at [469, 358] on span "26" at bounding box center [471, 360] width 32 height 30
click at [468, 358] on div "Payment OK KO" at bounding box center [494, 340] width 101 height 57
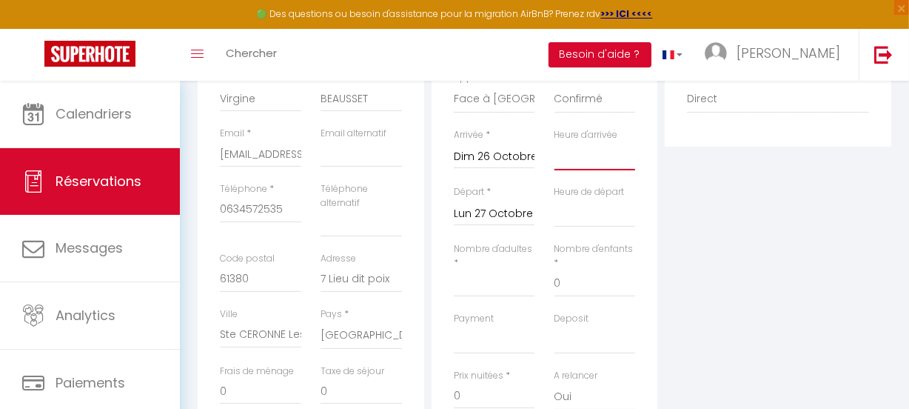
click at [580, 154] on select "00:00 00:30 01:00 01:30 02:00 02:30 03:00 03:30 04:00 04:30 05:00 05:30 06:00 0…" at bounding box center [595, 156] width 81 height 28
click at [555, 142] on select "00:00 00:30 01:00 01:30 02:00 02:30 03:00 03:30 04:00 04:30 05:00 05:30 06:00 0…" at bounding box center [595, 156] width 81 height 28
click at [469, 215] on input "Lun 27 Octobre 2025" at bounding box center [494, 213] width 81 height 19
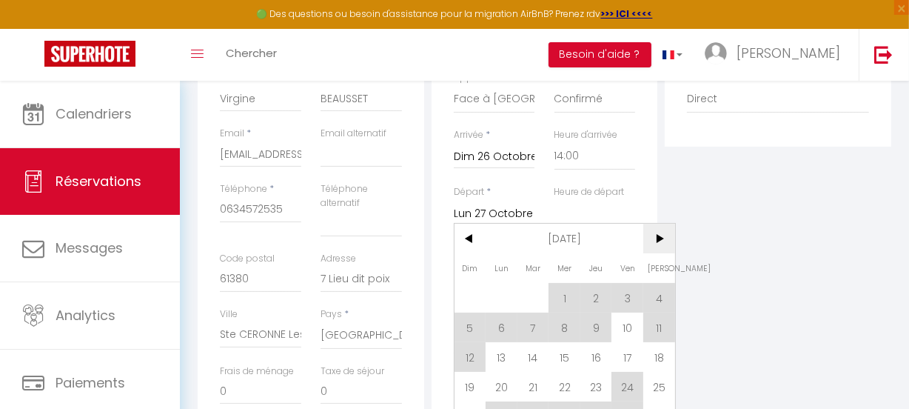
click at [658, 235] on span ">" at bounding box center [659, 239] width 32 height 30
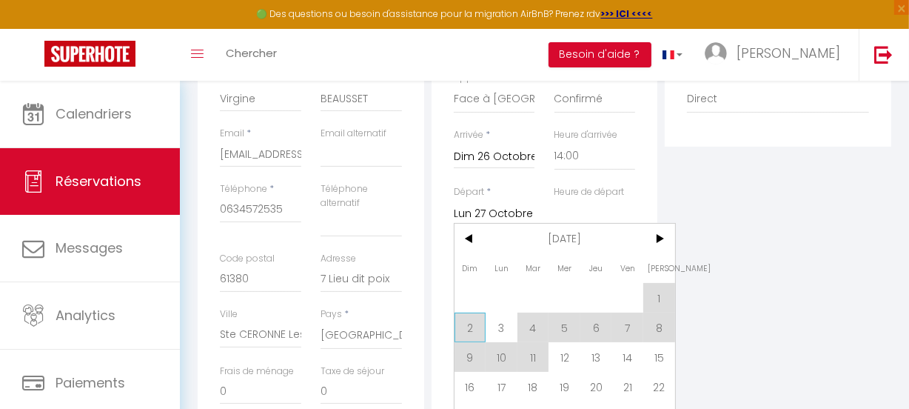
click at [469, 323] on span "2" at bounding box center [471, 327] width 32 height 30
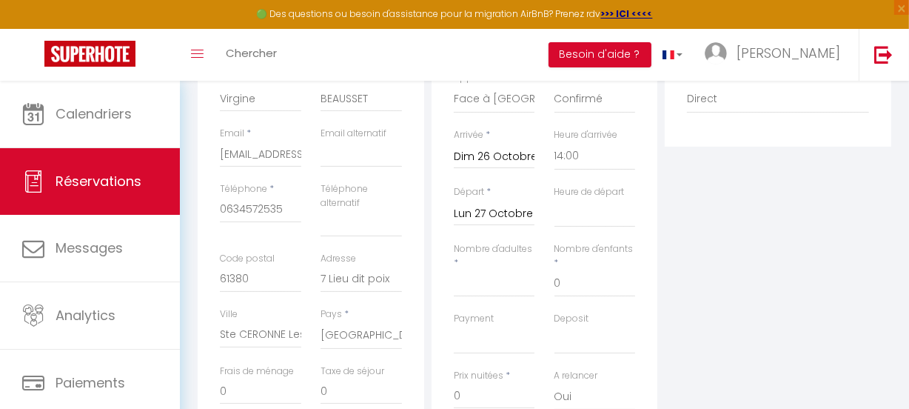
click at [465, 324] on label "Payment" at bounding box center [474, 319] width 40 height 14
click at [555, 113] on select "Confirmé Non Confirmé [PERSON_NAME] par le voyageur No Show Request" at bounding box center [595, 99] width 81 height 28
click at [603, 208] on select "00:00 00:30 01:00 01:30 02:00 02:30 03:00 03:30 04:00 04:30 05:00 05:30 06:00 0…" at bounding box center [595, 213] width 81 height 28
click at [555, 199] on select "00:00 00:30 01:00 01:30 02:00 02:30 03:00 03:30 04:00 04:30 05:00 05:30 06:00 0…" at bounding box center [595, 213] width 81 height 28
click at [470, 289] on input "Nombre d'adultes" at bounding box center [494, 283] width 81 height 27
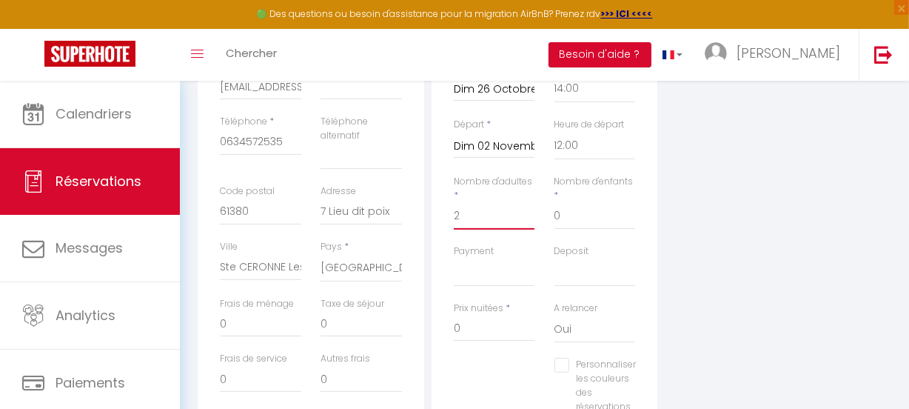
scroll to position [404, 0]
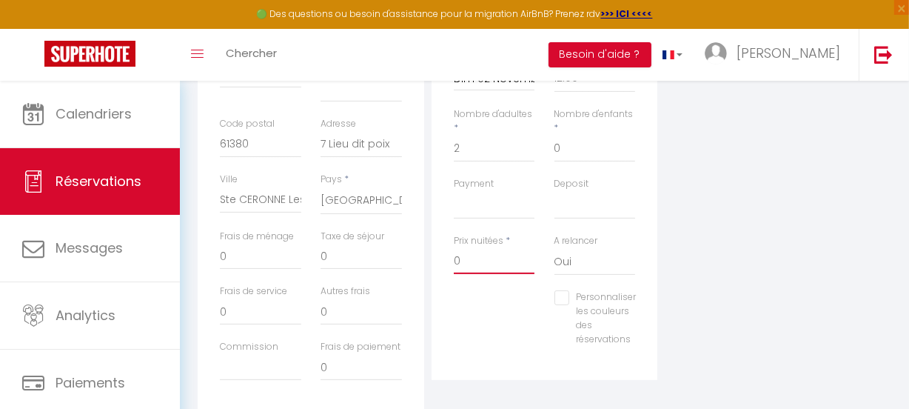
click at [463, 260] on input "0" at bounding box center [494, 260] width 81 height 27
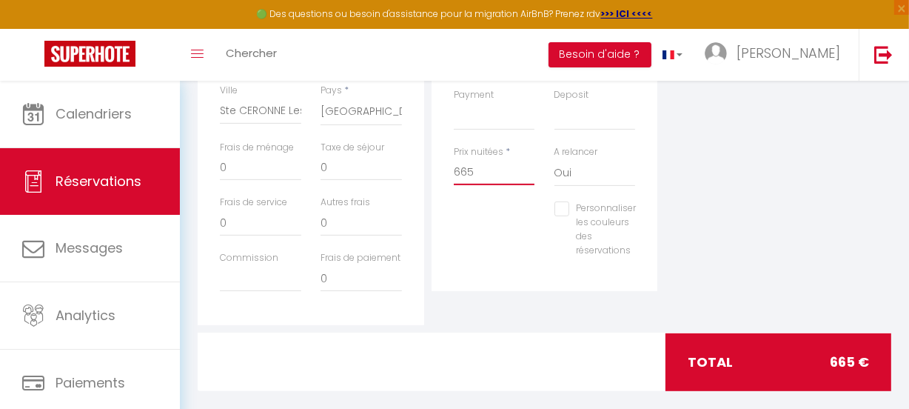
scroll to position [511, 0]
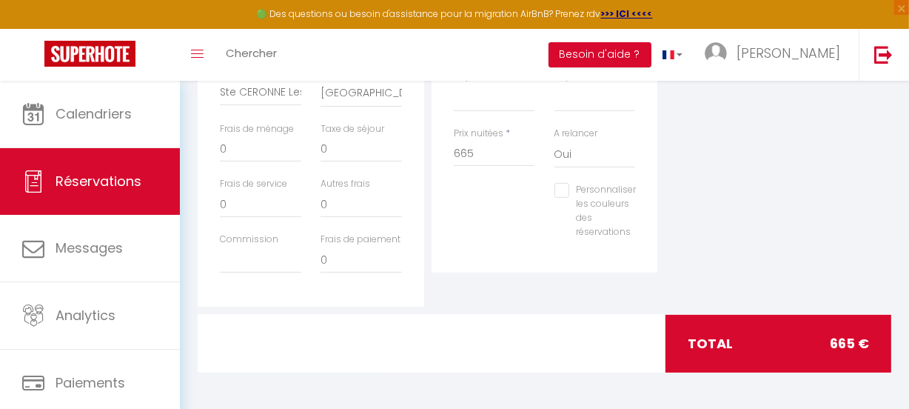
click at [566, 187] on input "Personnaliser les couleurs des réservations" at bounding box center [596, 190] width 82 height 15
click at [661, 209] on div "Plateformes Source Direct [DOMAIN_NAME] [DOMAIN_NAME] Chalet montagne Expedia G…" at bounding box center [778, 34] width 234 height 543
click at [659, 203] on span at bounding box center [661, 209] width 12 height 12
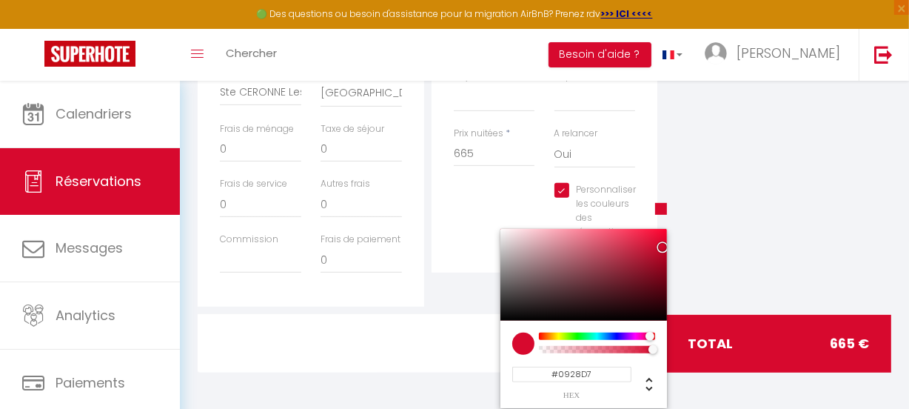
click at [612, 334] on div at bounding box center [597, 335] width 113 height 7
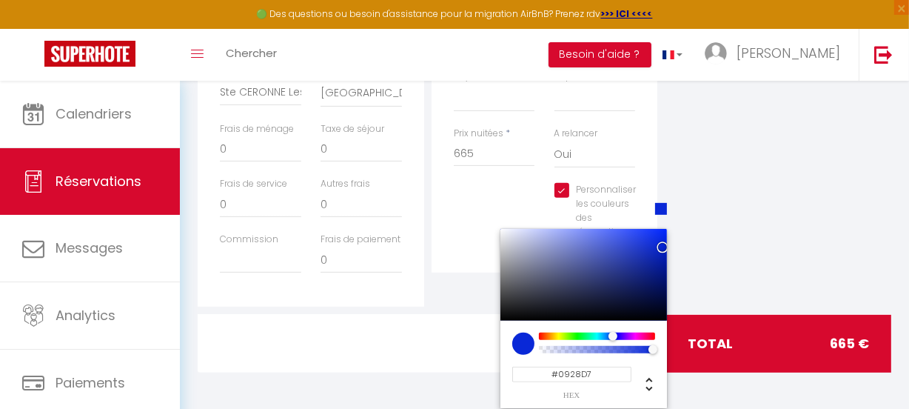
click at [709, 196] on div "Plateformes Source Direct [DOMAIN_NAME] [DOMAIN_NAME] Chalet montagne Expedia G…" at bounding box center [778, 34] width 234 height 543
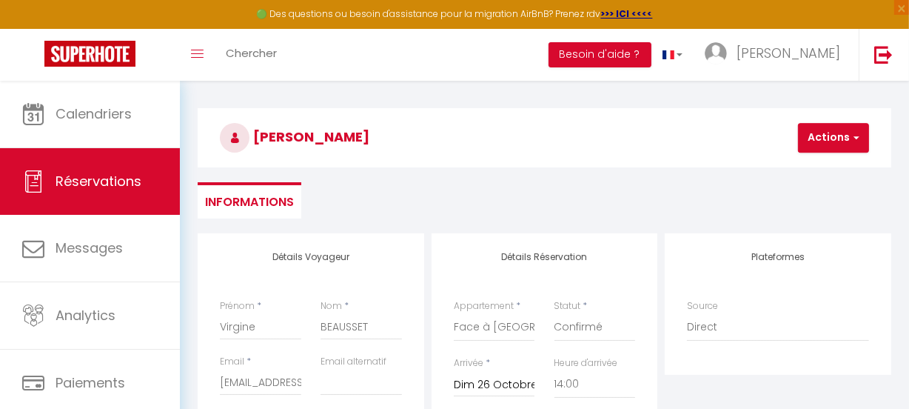
scroll to position [40, 0]
click at [853, 138] on span "button" at bounding box center [854, 138] width 9 height 13
click at [852, 167] on link "Enregistrer" at bounding box center [846, 170] width 117 height 19
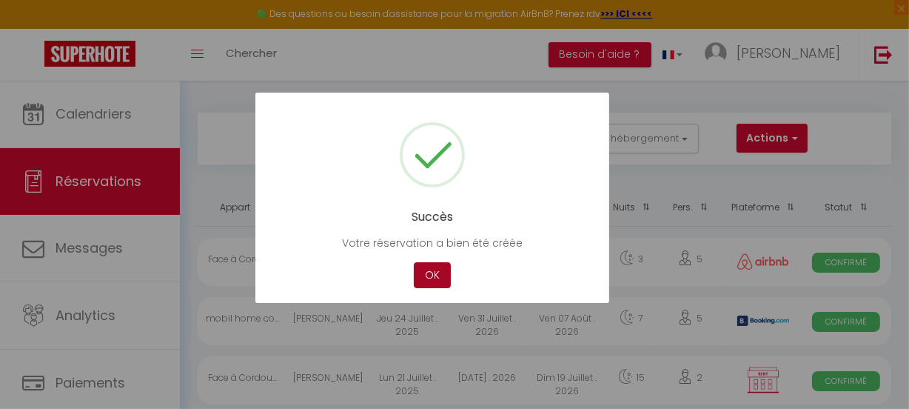
click at [437, 267] on button "OK" at bounding box center [432, 275] width 37 height 26
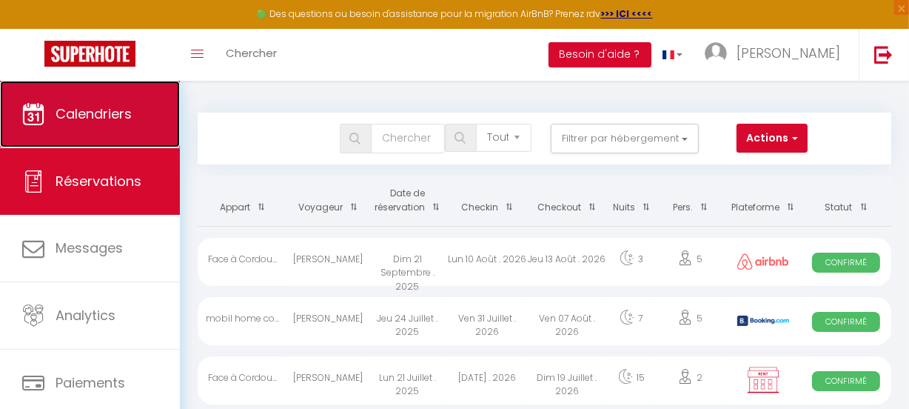
click at [101, 125] on link "Calendriers" at bounding box center [90, 114] width 180 height 67
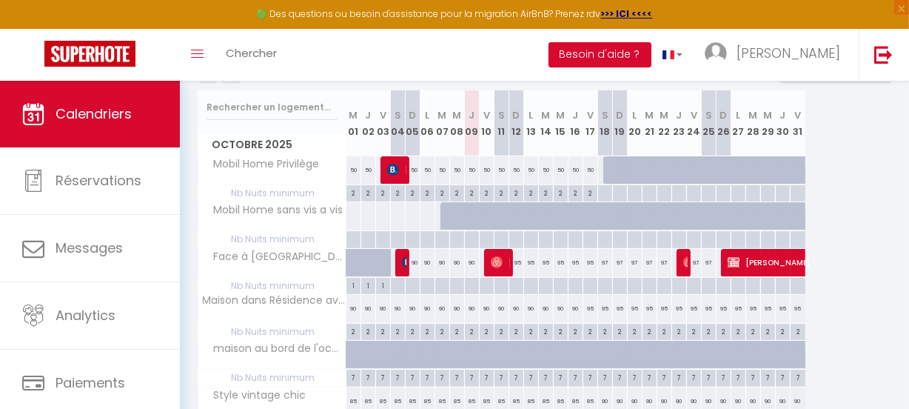
scroll to position [201, 0]
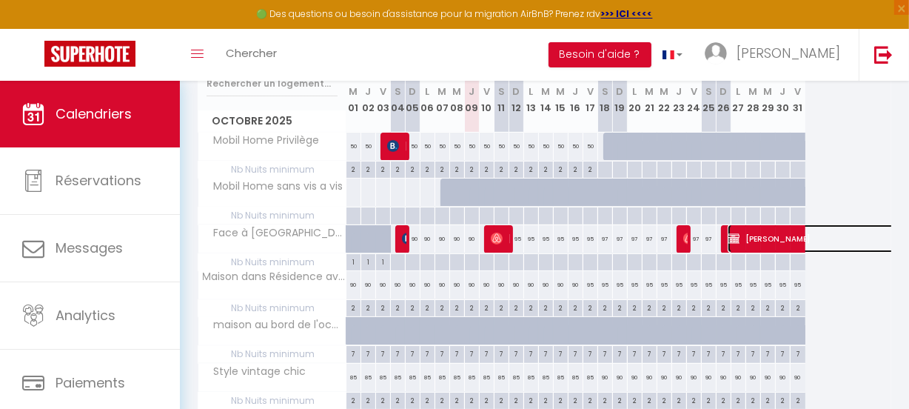
click at [735, 237] on img at bounding box center [734, 239] width 12 height 12
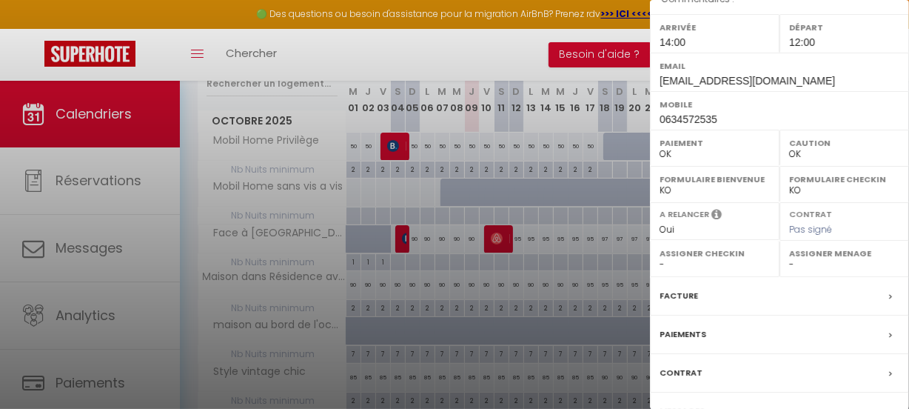
scroll to position [280, 0]
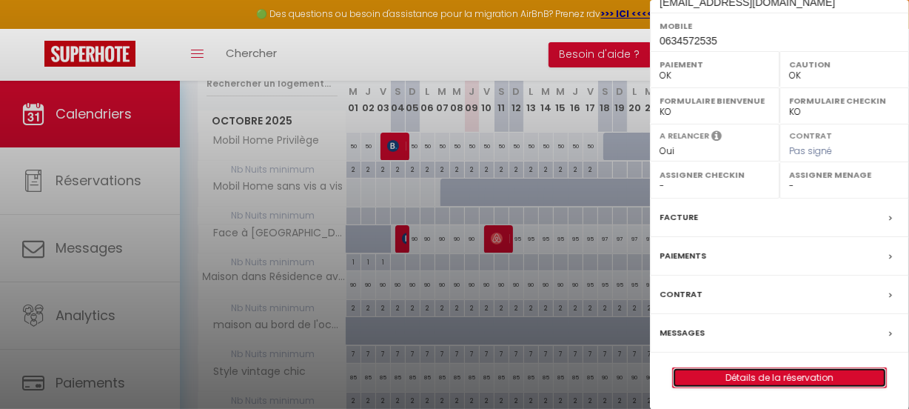
click at [800, 370] on link "Détails de la réservation" at bounding box center [779, 377] width 213 height 19
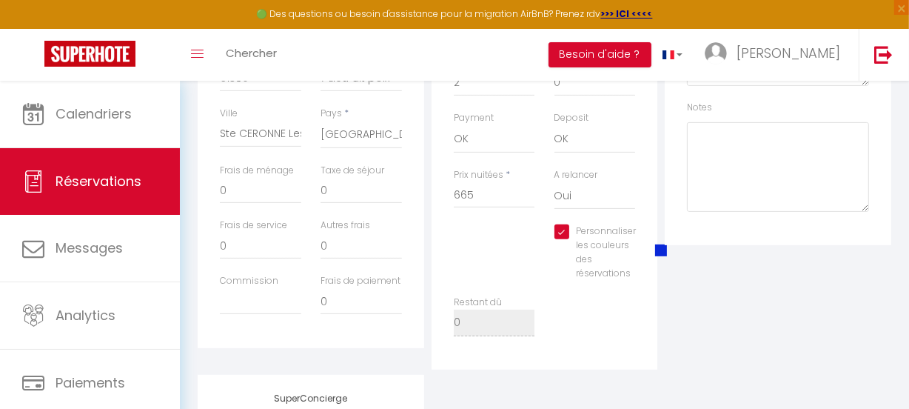
scroll to position [471, 0]
click at [657, 250] on span at bounding box center [661, 249] width 12 height 12
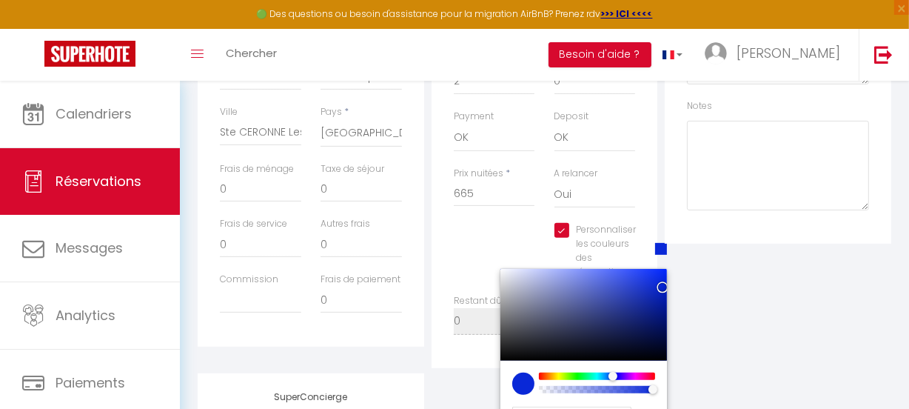
click at [658, 285] on div at bounding box center [662, 287] width 9 height 9
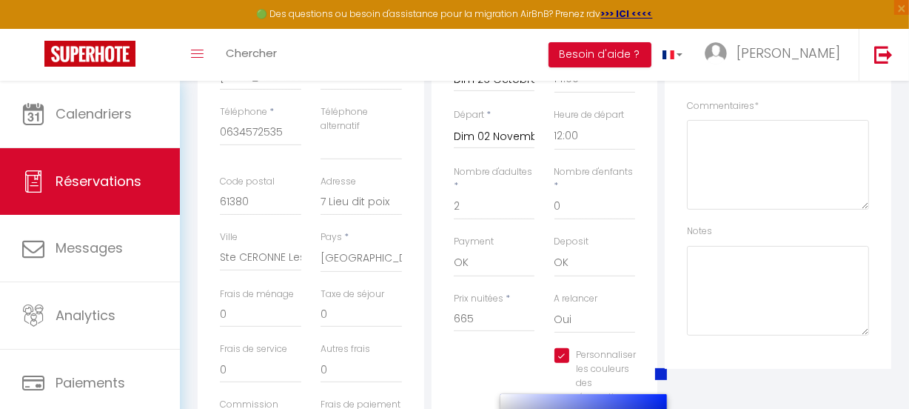
scroll to position [67, 0]
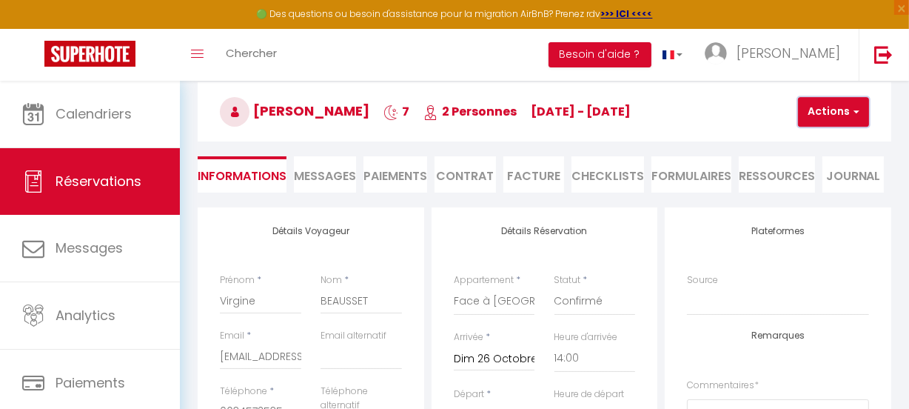
click at [844, 107] on button "Actions" at bounding box center [833, 112] width 71 height 30
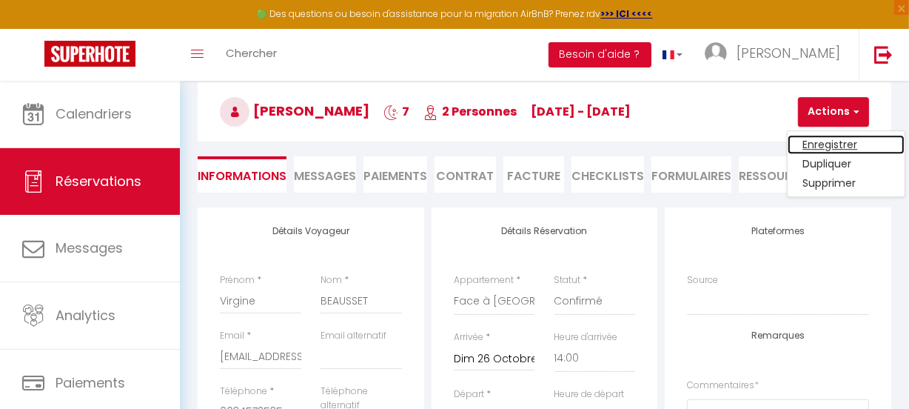
click at [842, 138] on link "Enregistrer" at bounding box center [846, 144] width 117 height 19
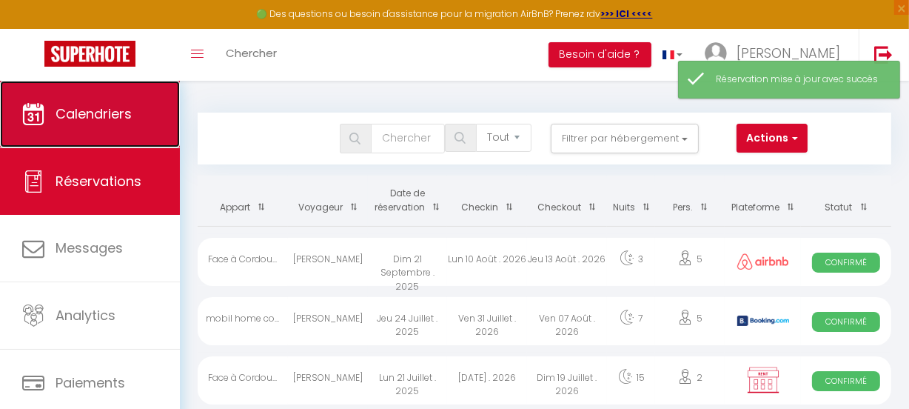
click at [79, 118] on span "Calendriers" at bounding box center [94, 113] width 76 height 19
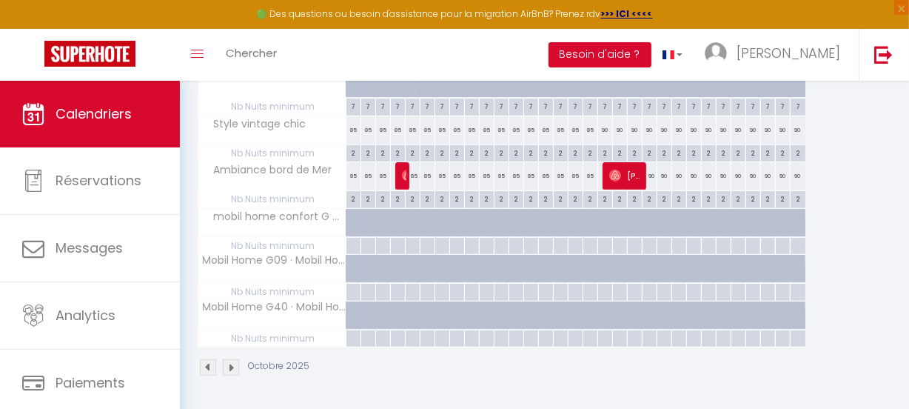
scroll to position [457, 0]
click at [230, 359] on img at bounding box center [231, 367] width 16 height 16
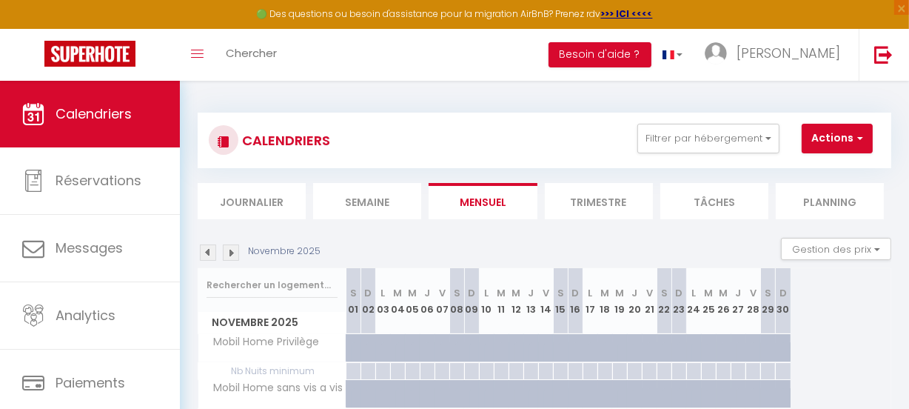
scroll to position [134, 0]
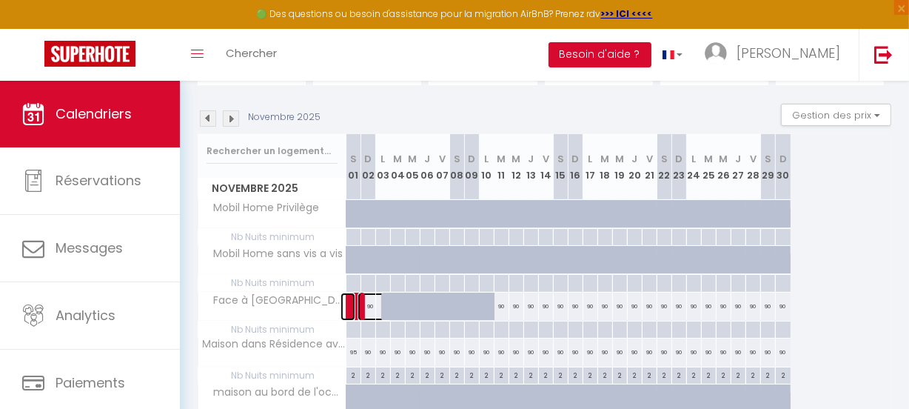
click at [355, 304] on link at bounding box center [348, 306] width 15 height 28
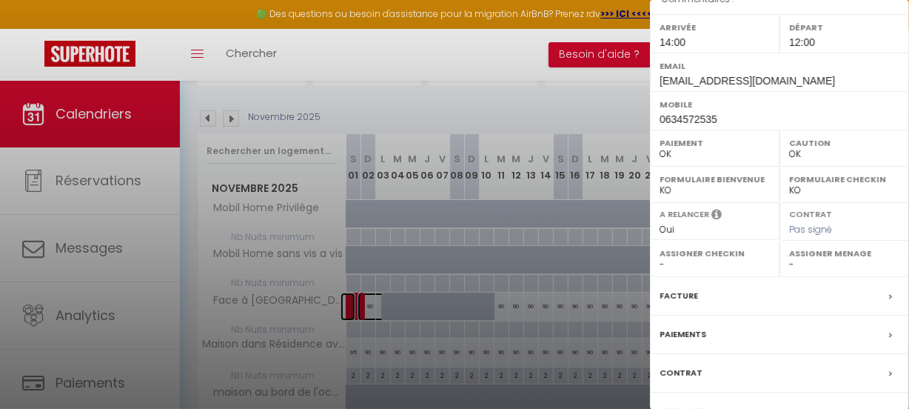
scroll to position [280, 0]
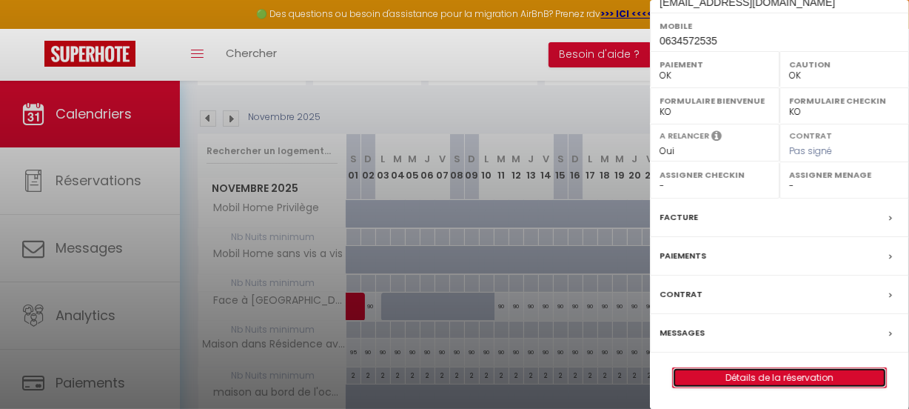
click at [799, 371] on link "Détails de la réservation" at bounding box center [779, 377] width 213 height 19
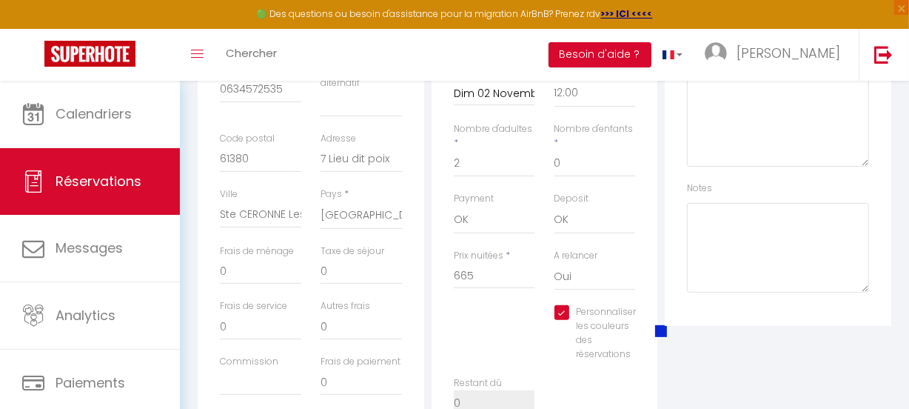
scroll to position [404, 0]
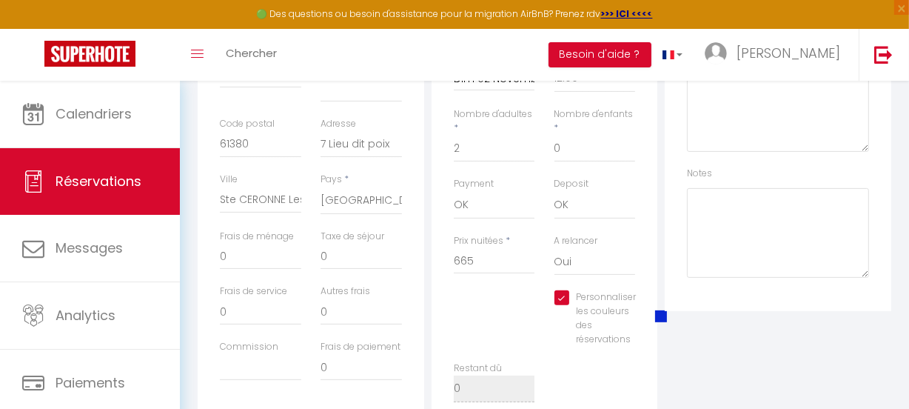
click at [658, 310] on span at bounding box center [661, 316] width 12 height 12
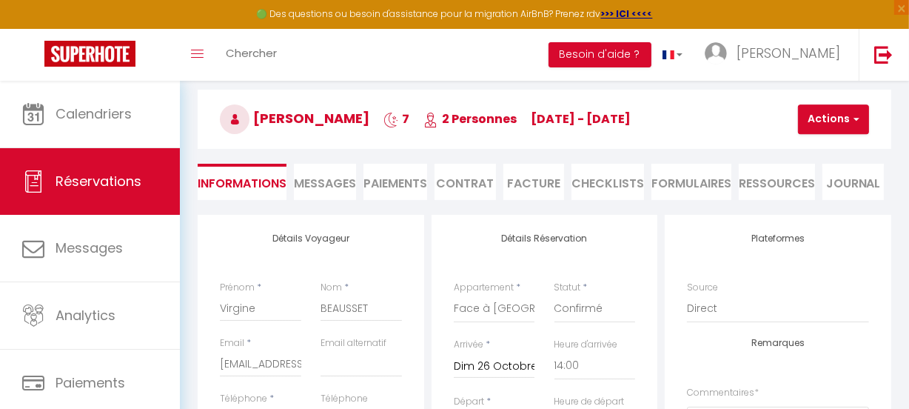
scroll to position [0, 0]
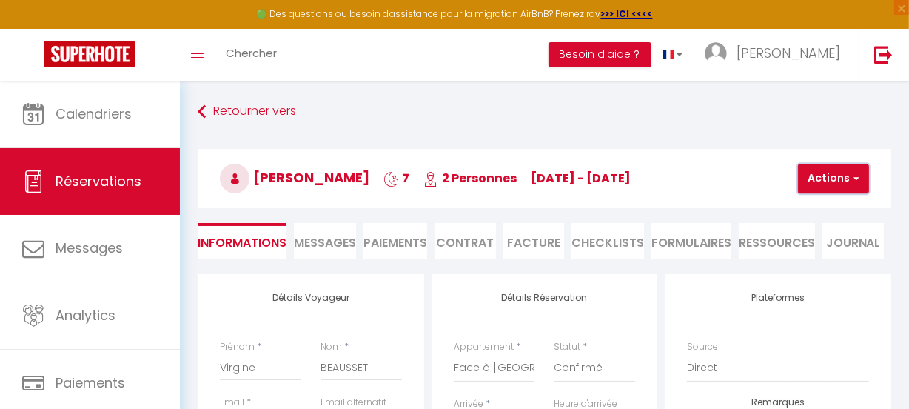
click at [837, 177] on button "Actions" at bounding box center [833, 179] width 71 height 30
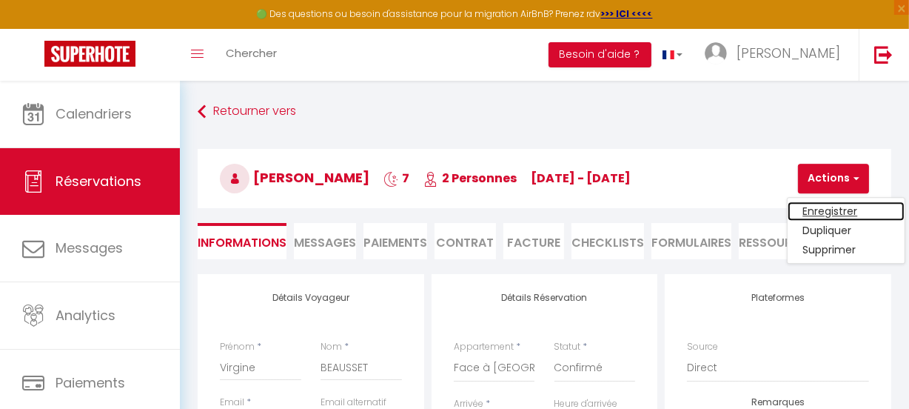
click at [857, 210] on link "Enregistrer" at bounding box center [846, 210] width 117 height 19
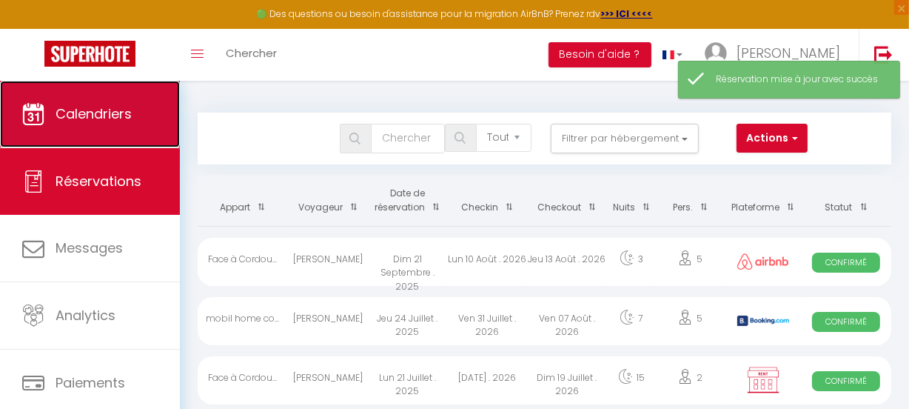
click at [120, 123] on link "Calendriers" at bounding box center [90, 114] width 180 height 67
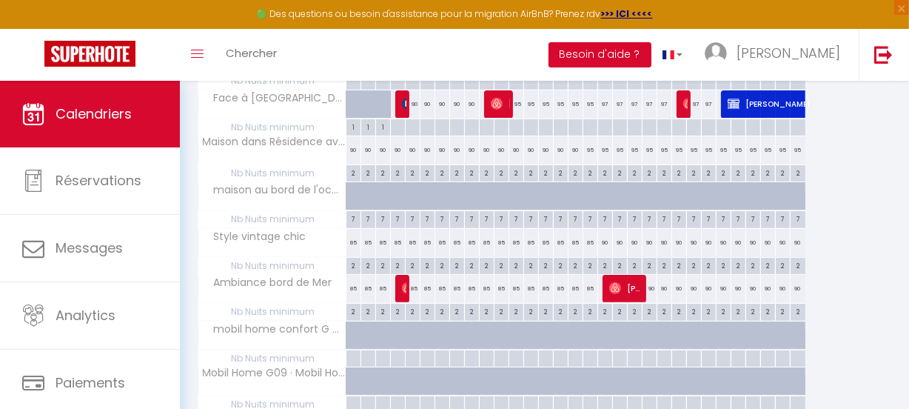
scroll to position [457, 0]
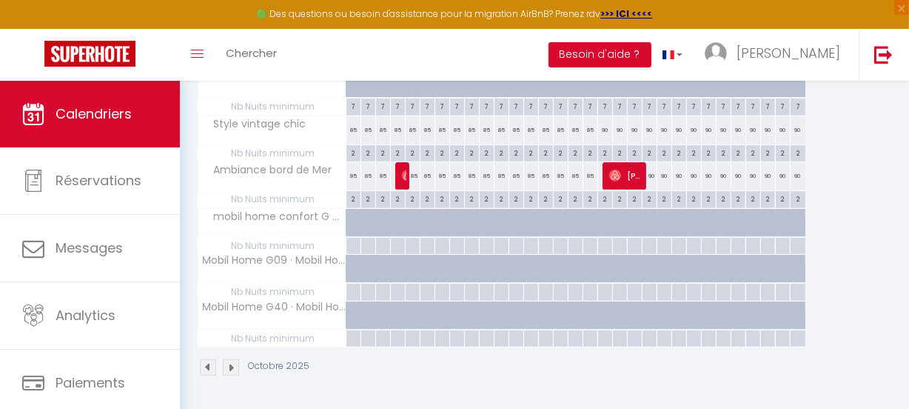
click at [230, 359] on img at bounding box center [231, 367] width 16 height 16
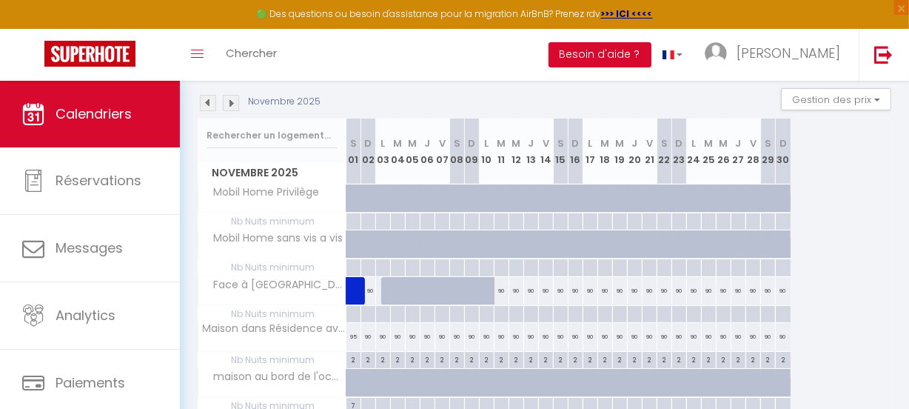
scroll to position [53, 0]
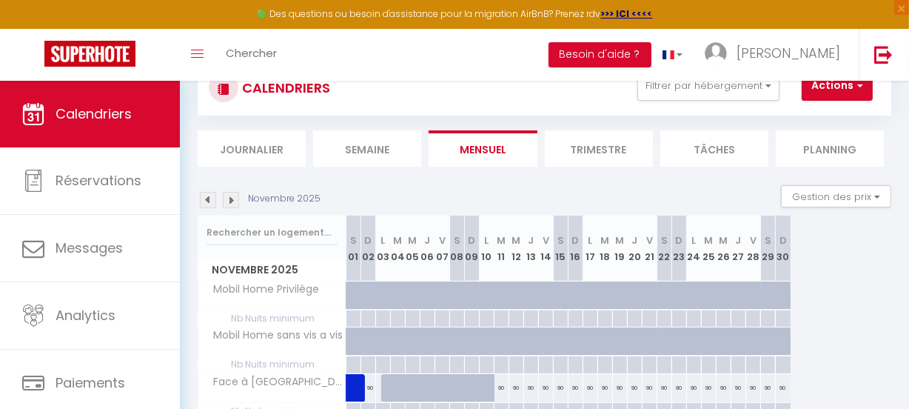
click at [208, 201] on img at bounding box center [208, 200] width 16 height 16
